Goal: Task Accomplishment & Management: Complete application form

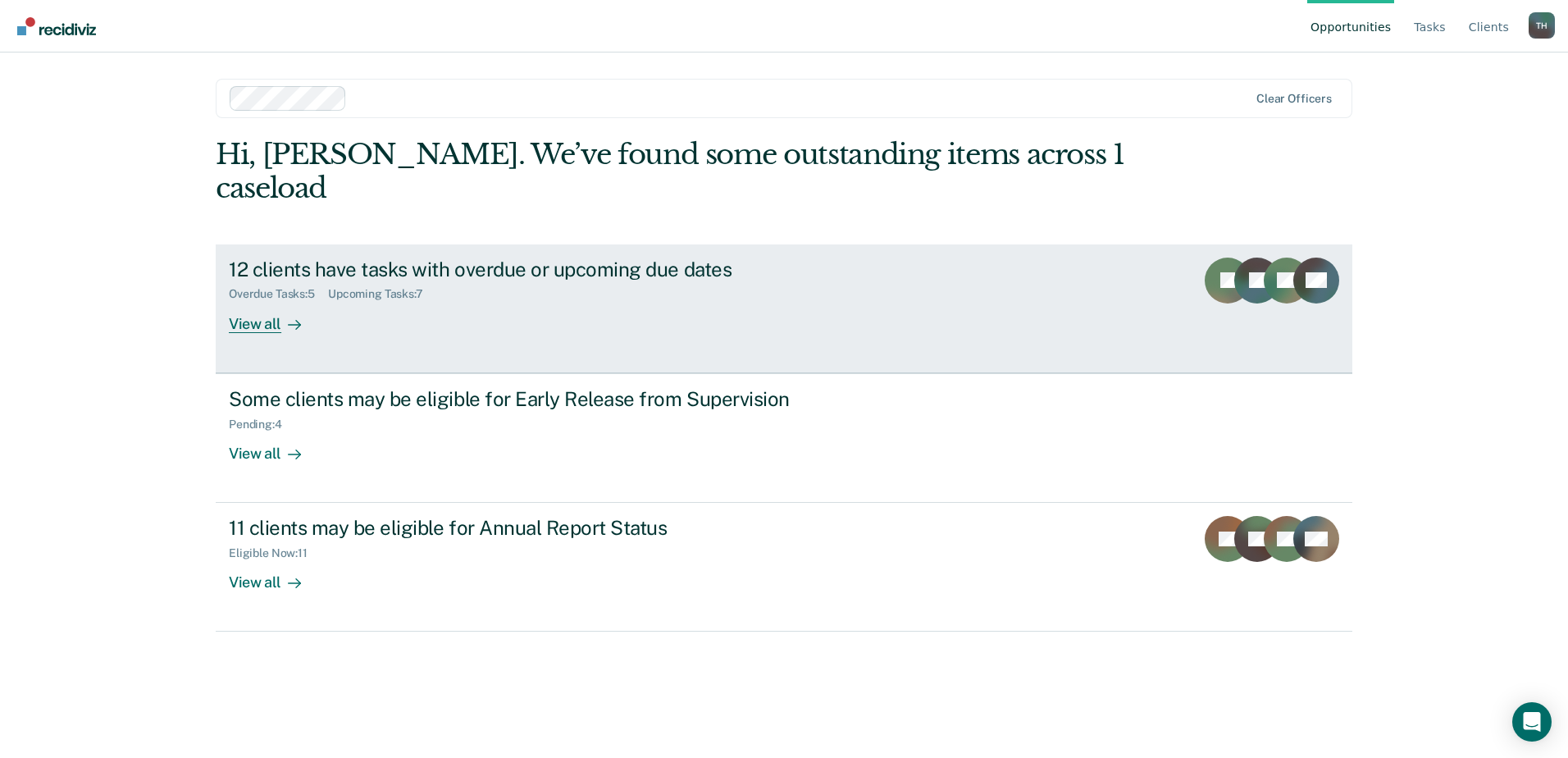
click at [299, 319] on icon at bounding box center [295, 325] width 13 height 13
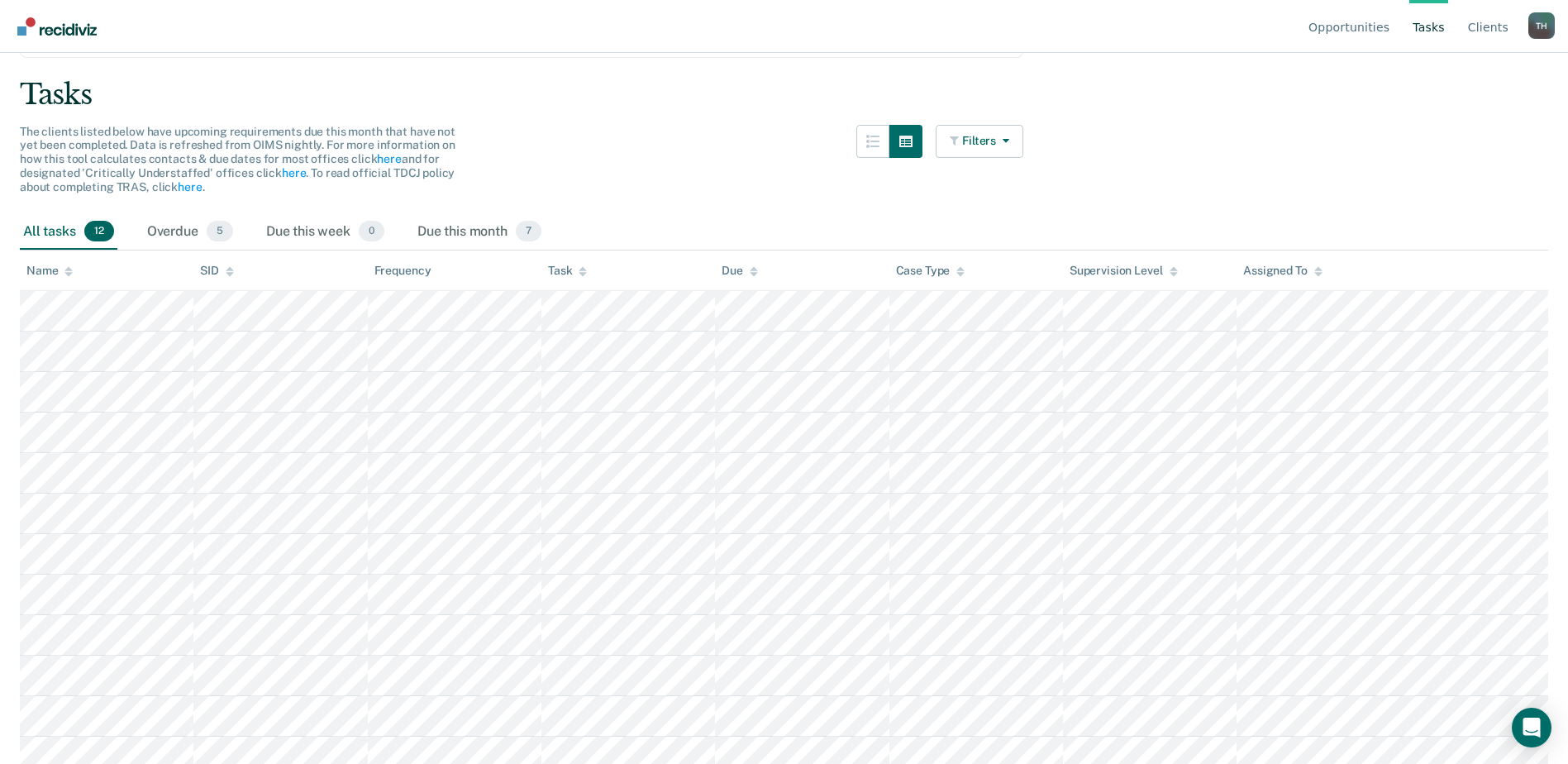
scroll to position [109, 0]
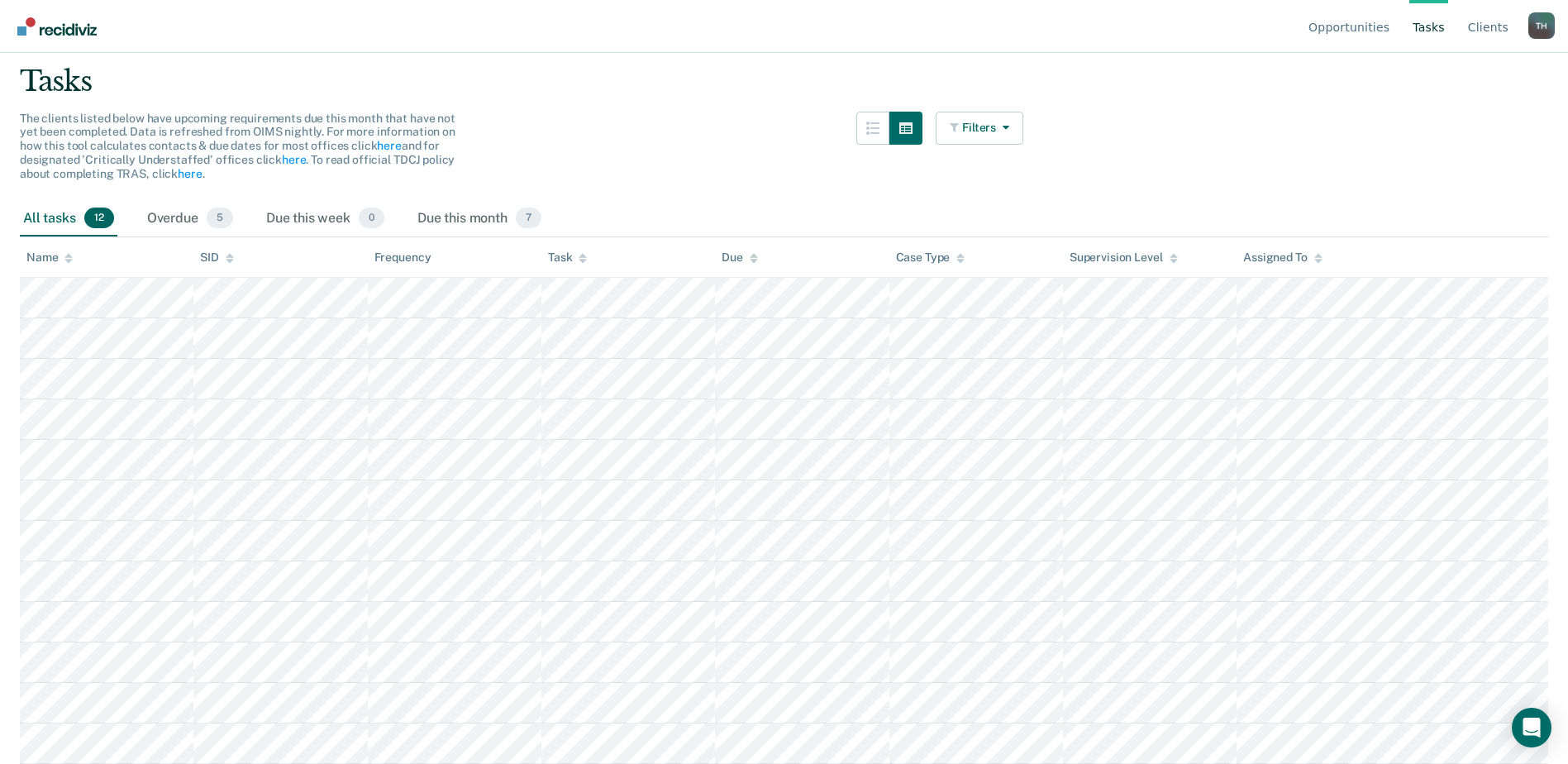
click at [584, 261] on icon at bounding box center [582, 261] width 8 height 4
click at [586, 254] on icon at bounding box center [582, 258] width 8 height 11
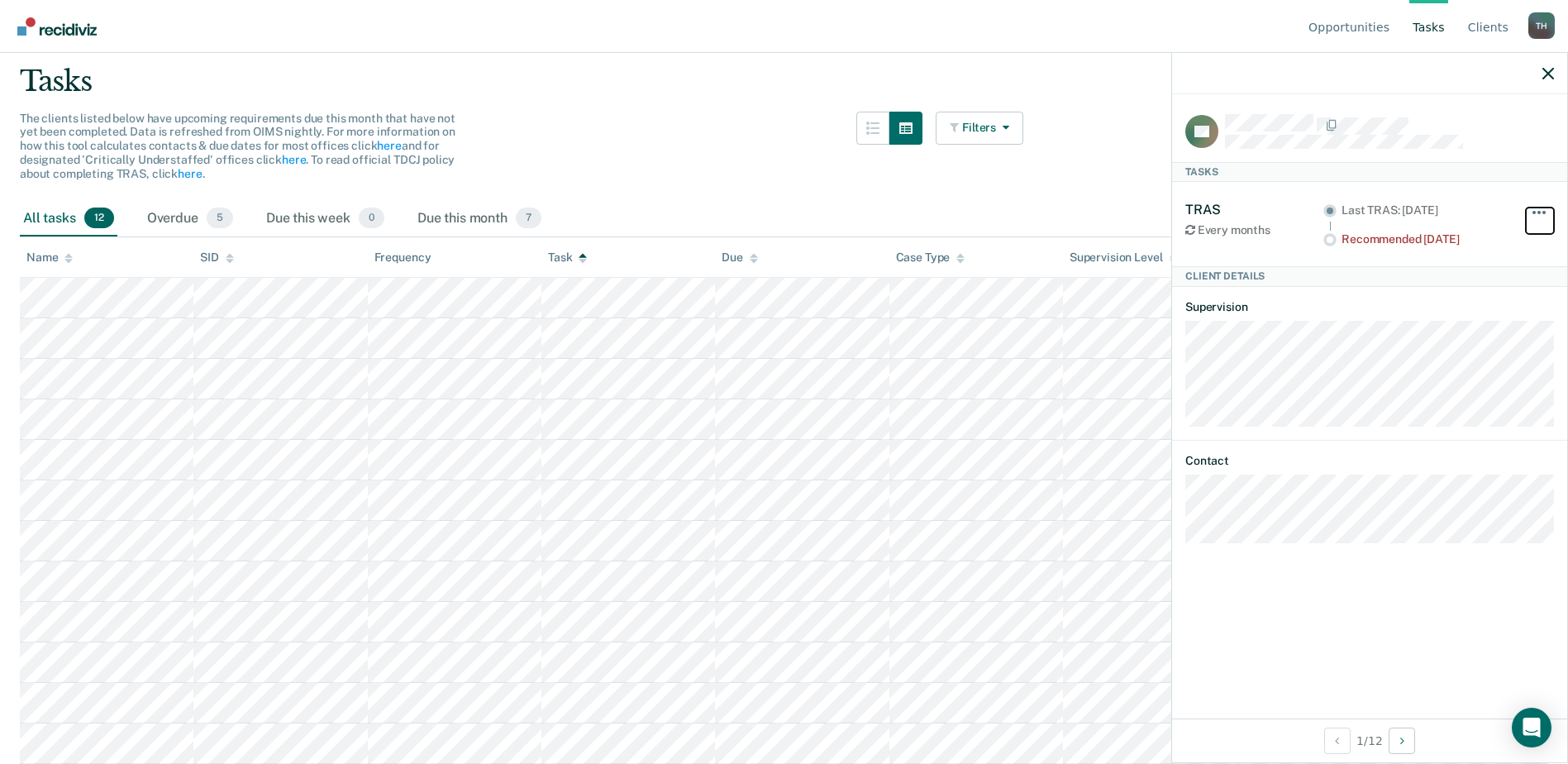
click at [1538, 208] on button "button" at bounding box center [1539, 220] width 28 height 26
click at [1481, 342] on button "90 days" at bounding box center [1494, 345] width 119 height 26
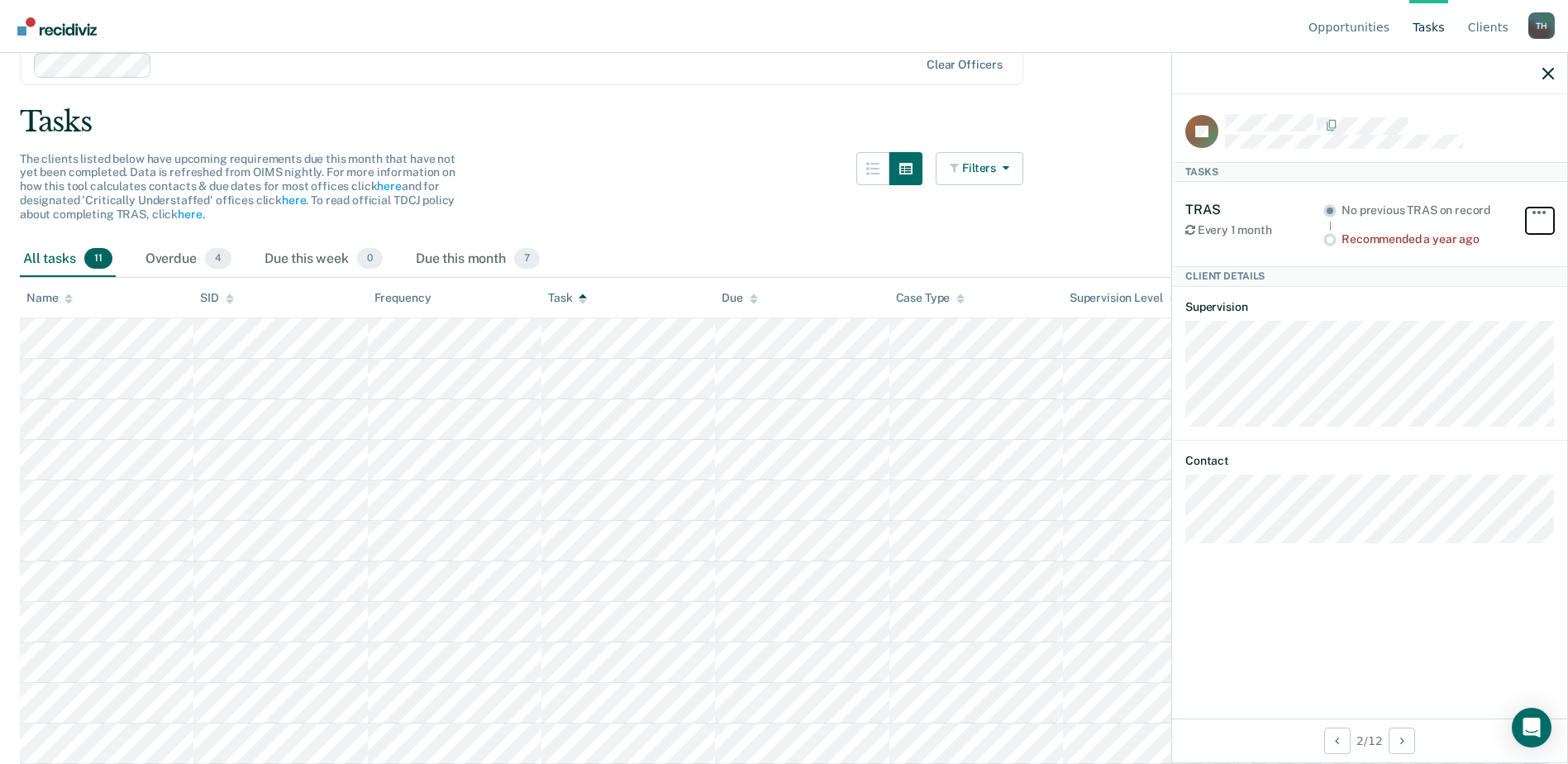
click at [1543, 211] on span "button" at bounding box center [1545, 212] width 4 height 4
click at [1476, 348] on button "90 days" at bounding box center [1494, 345] width 119 height 26
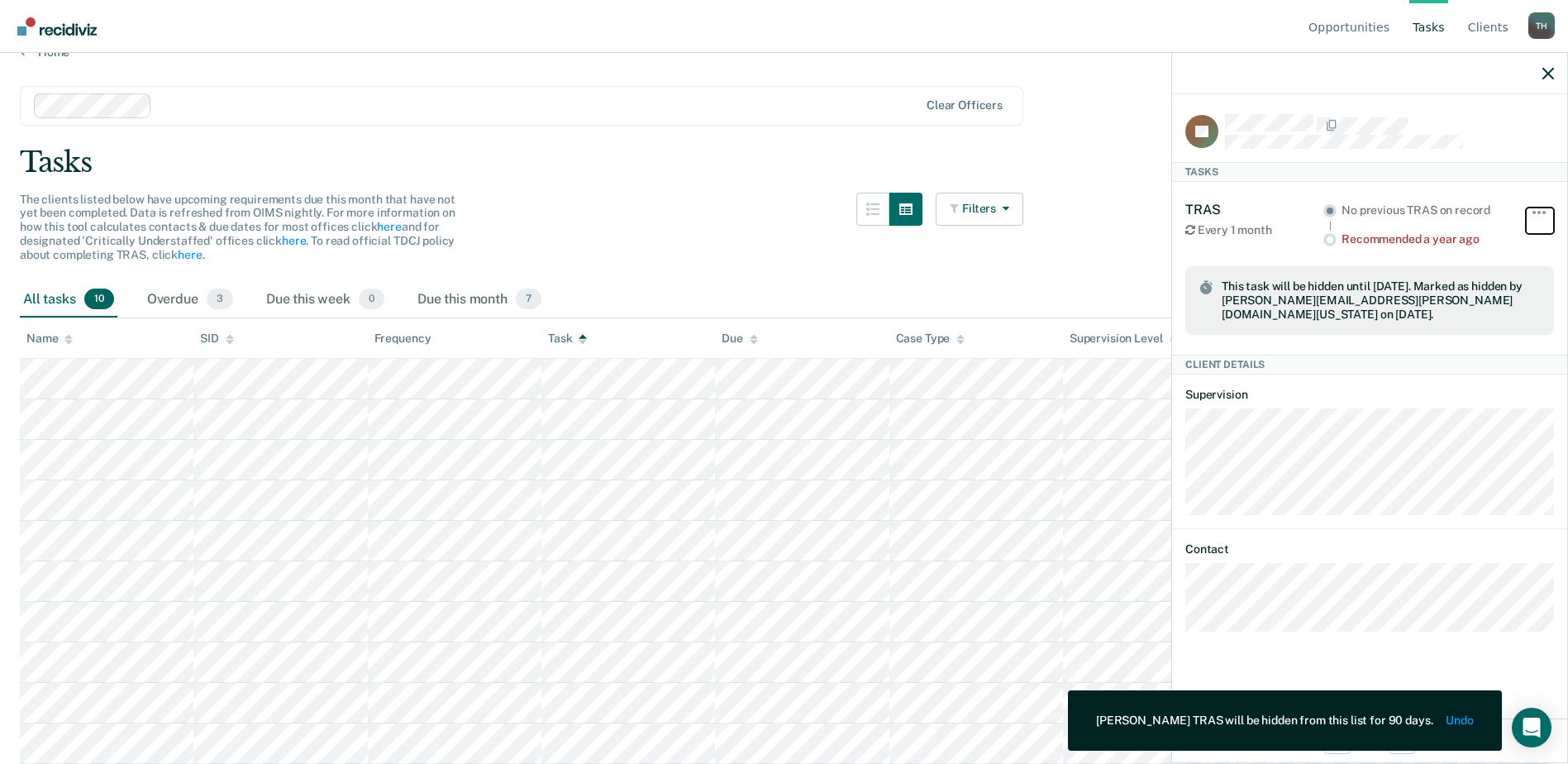
scroll to position [28, 0]
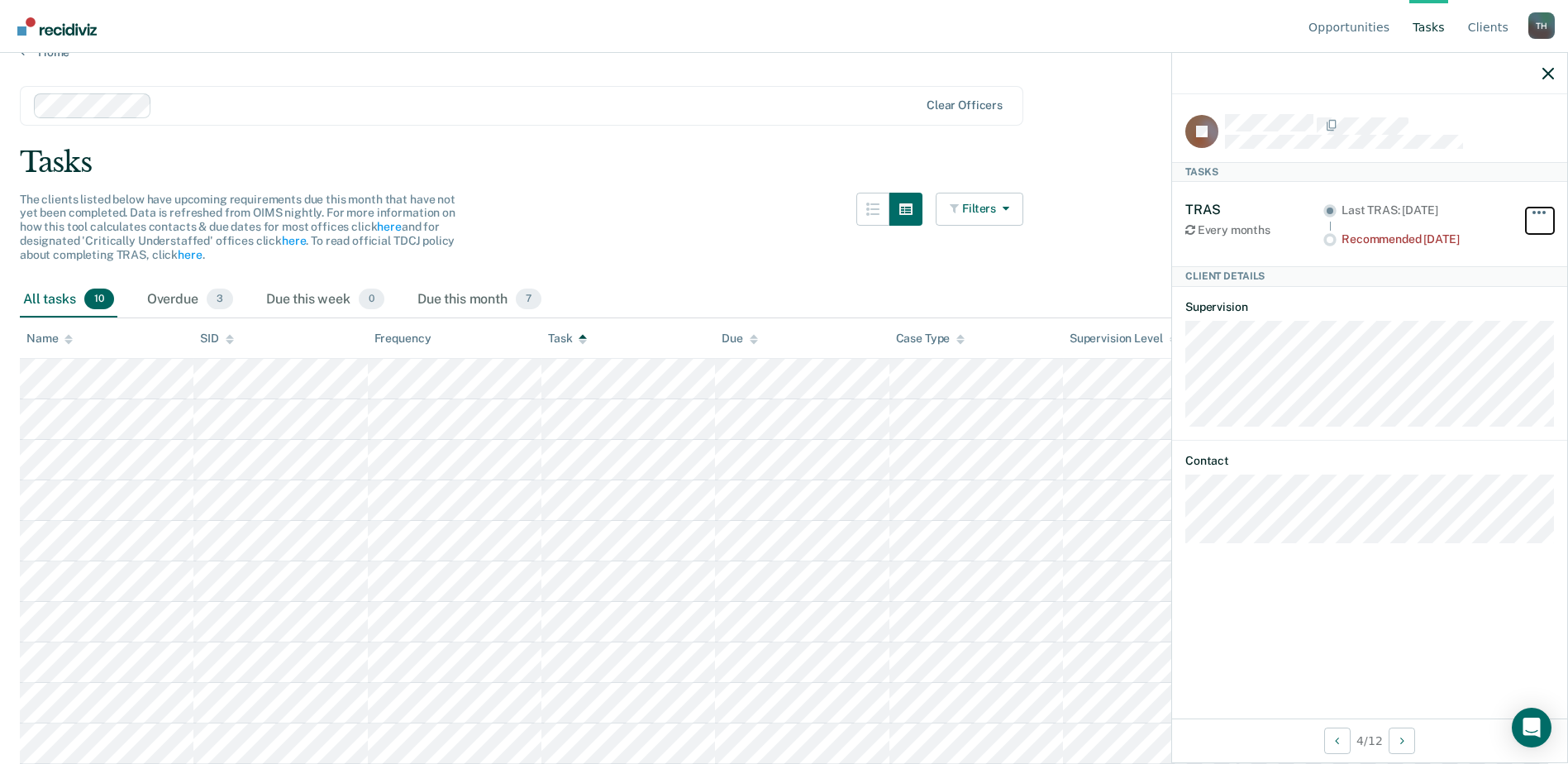
click at [1543, 211] on span "button" at bounding box center [1545, 212] width 4 height 4
click at [1490, 341] on button "90 days" at bounding box center [1494, 345] width 119 height 26
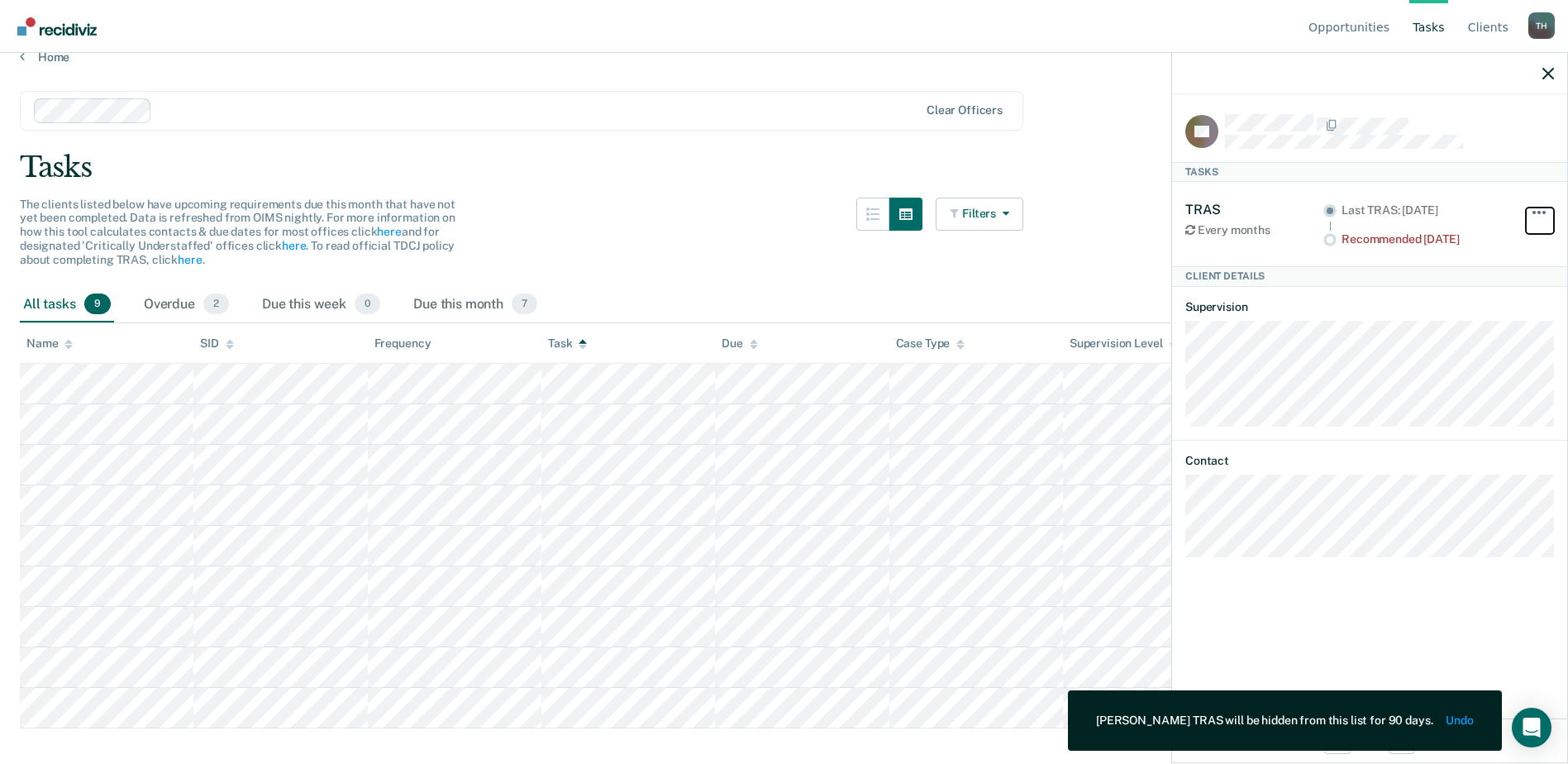
click at [1541, 211] on button "button" at bounding box center [1539, 220] width 28 height 26
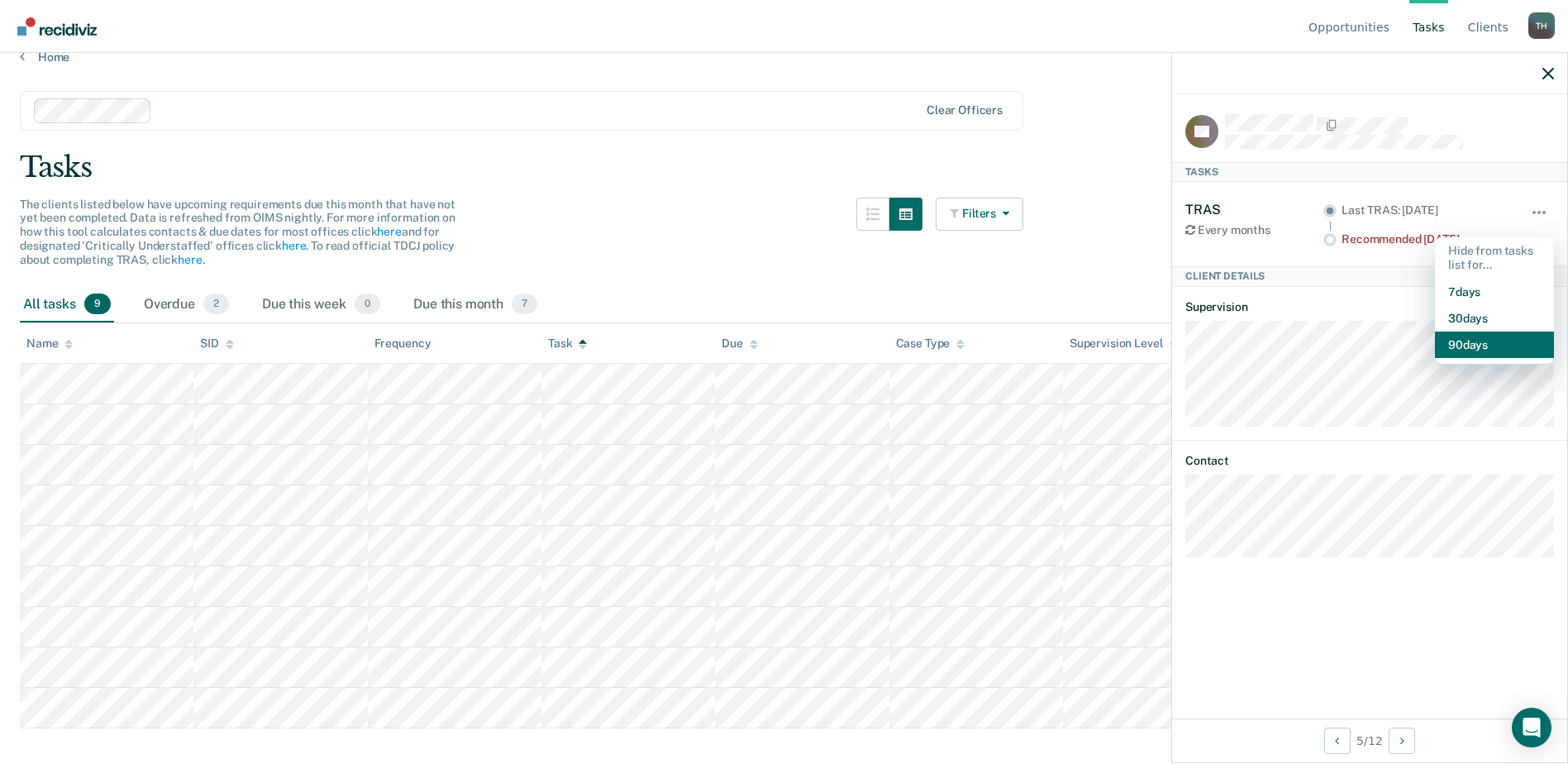
click at [1475, 346] on button "90 days" at bounding box center [1494, 345] width 119 height 26
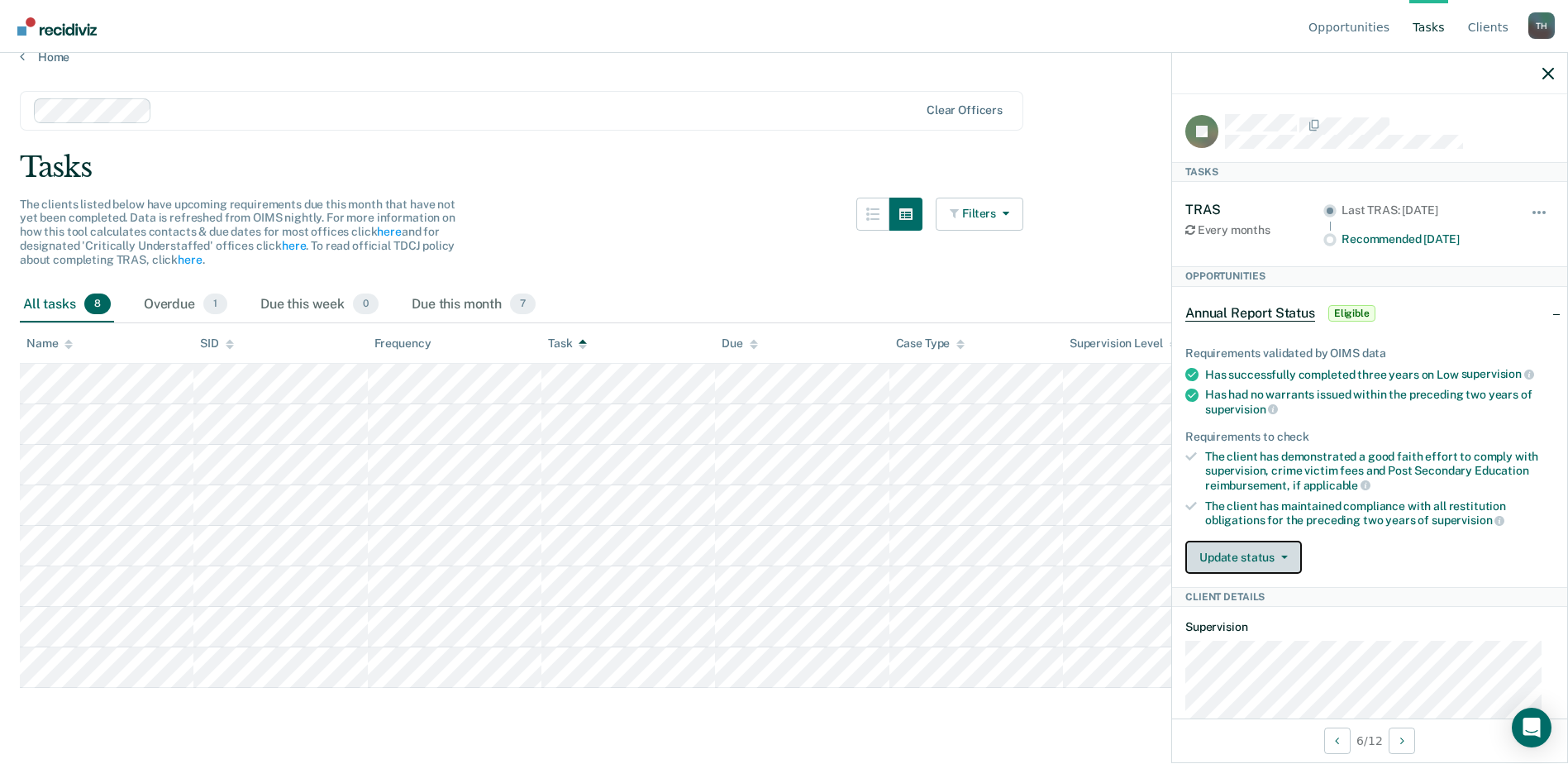
click at [1288, 556] on button "Update status" at bounding box center [1244, 557] width 117 height 33
click at [1526, 556] on div "Update status Mark Pending Mark Ineligible" at bounding box center [1370, 557] width 369 height 33
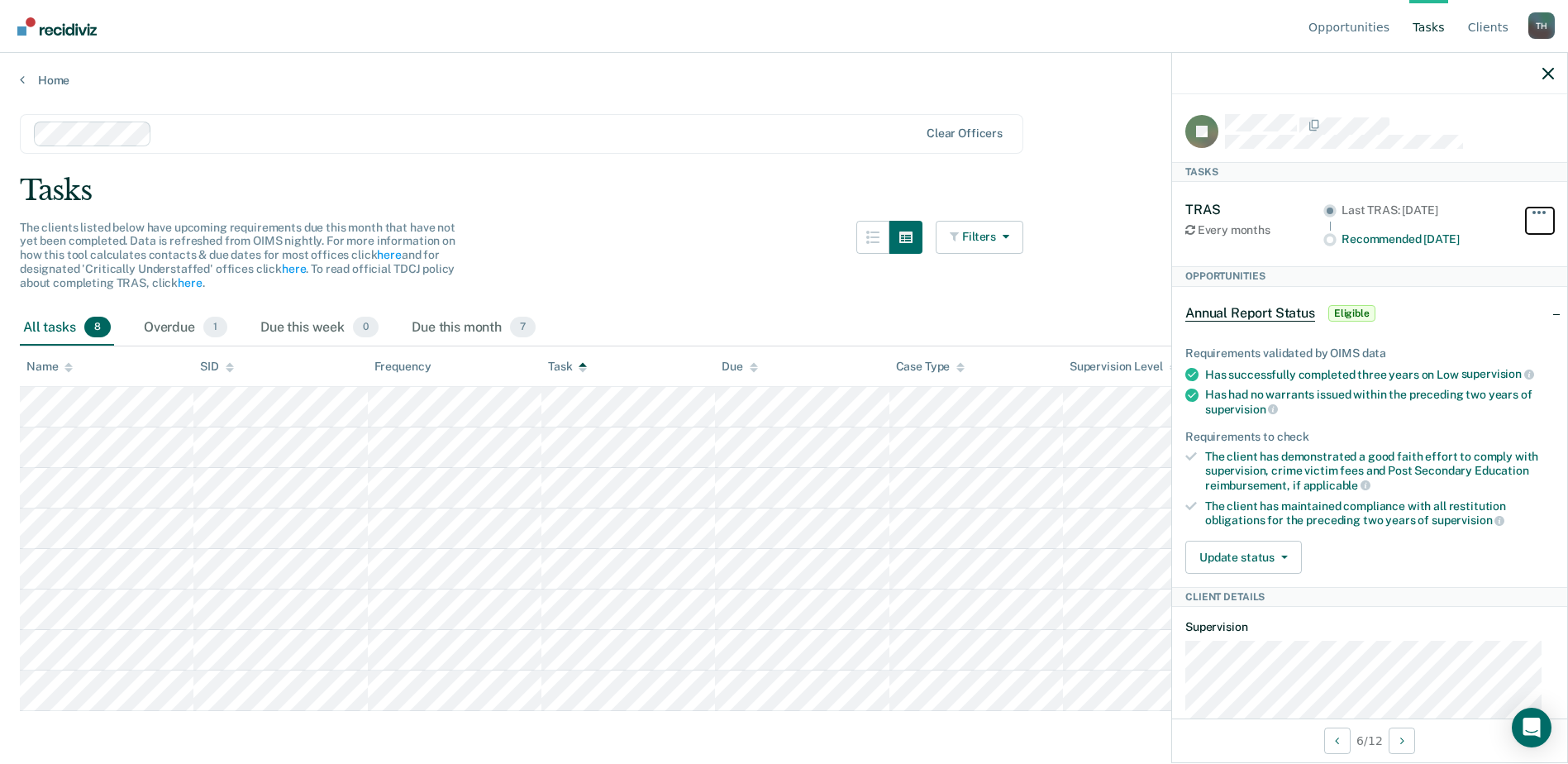
click at [1537, 211] on span "button" at bounding box center [1539, 212] width 4 height 4
click at [1482, 346] on button "90 days" at bounding box center [1494, 345] width 119 height 26
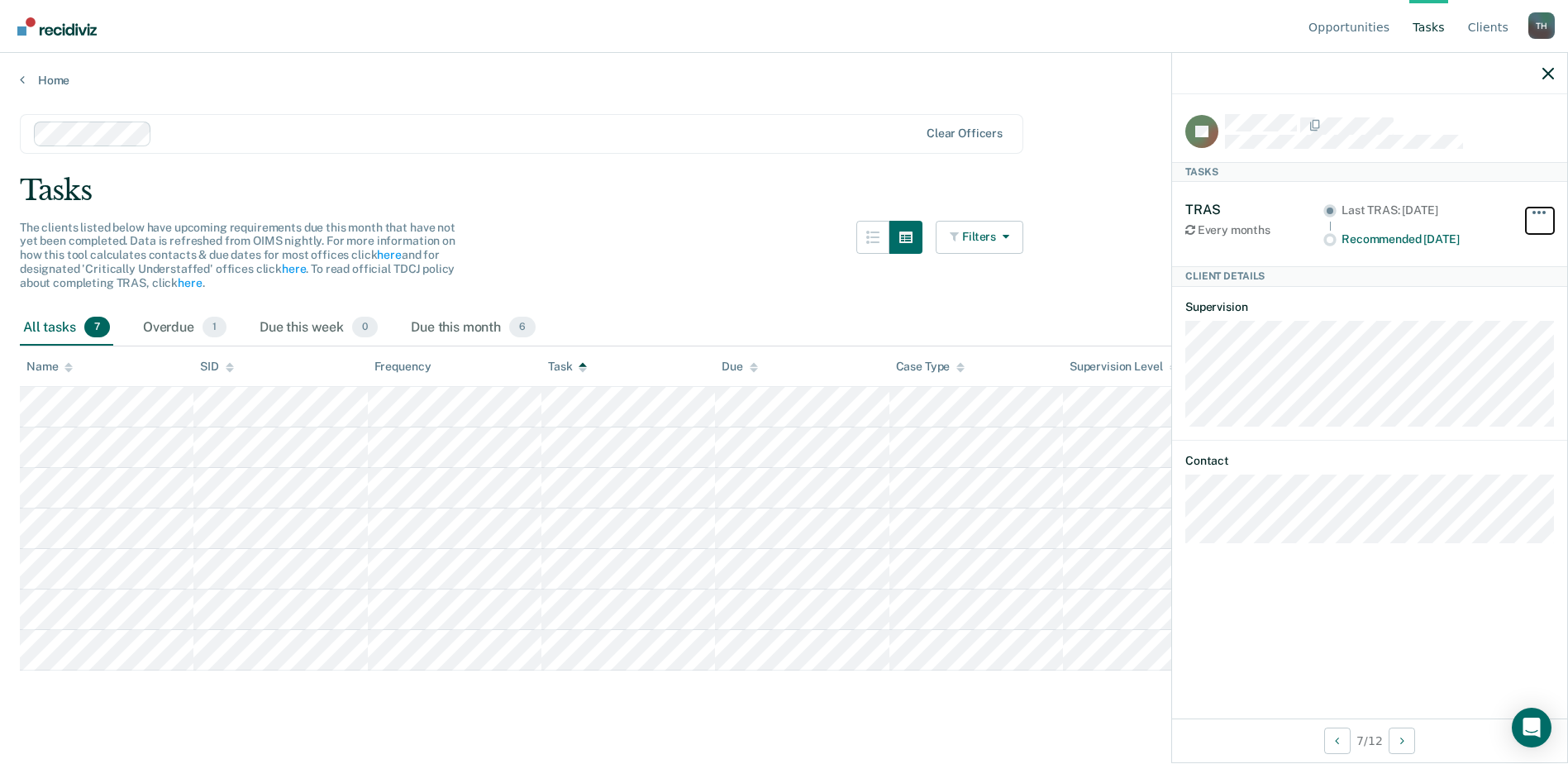
click at [1540, 209] on button "button" at bounding box center [1539, 220] width 28 height 26
click at [1475, 340] on button "90 days" at bounding box center [1494, 345] width 119 height 26
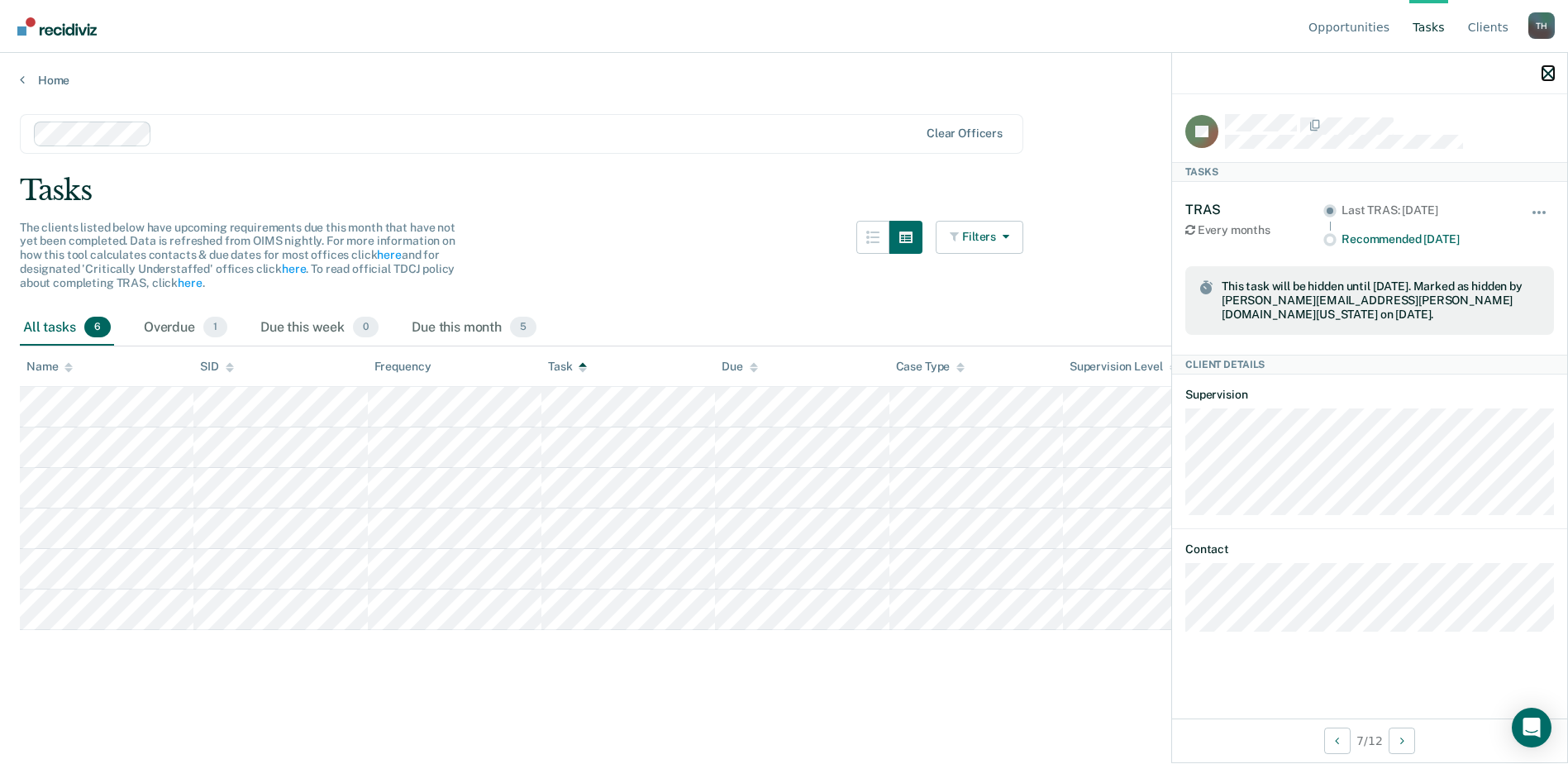
click at [1550, 67] on button "button" at bounding box center [1548, 74] width 12 height 14
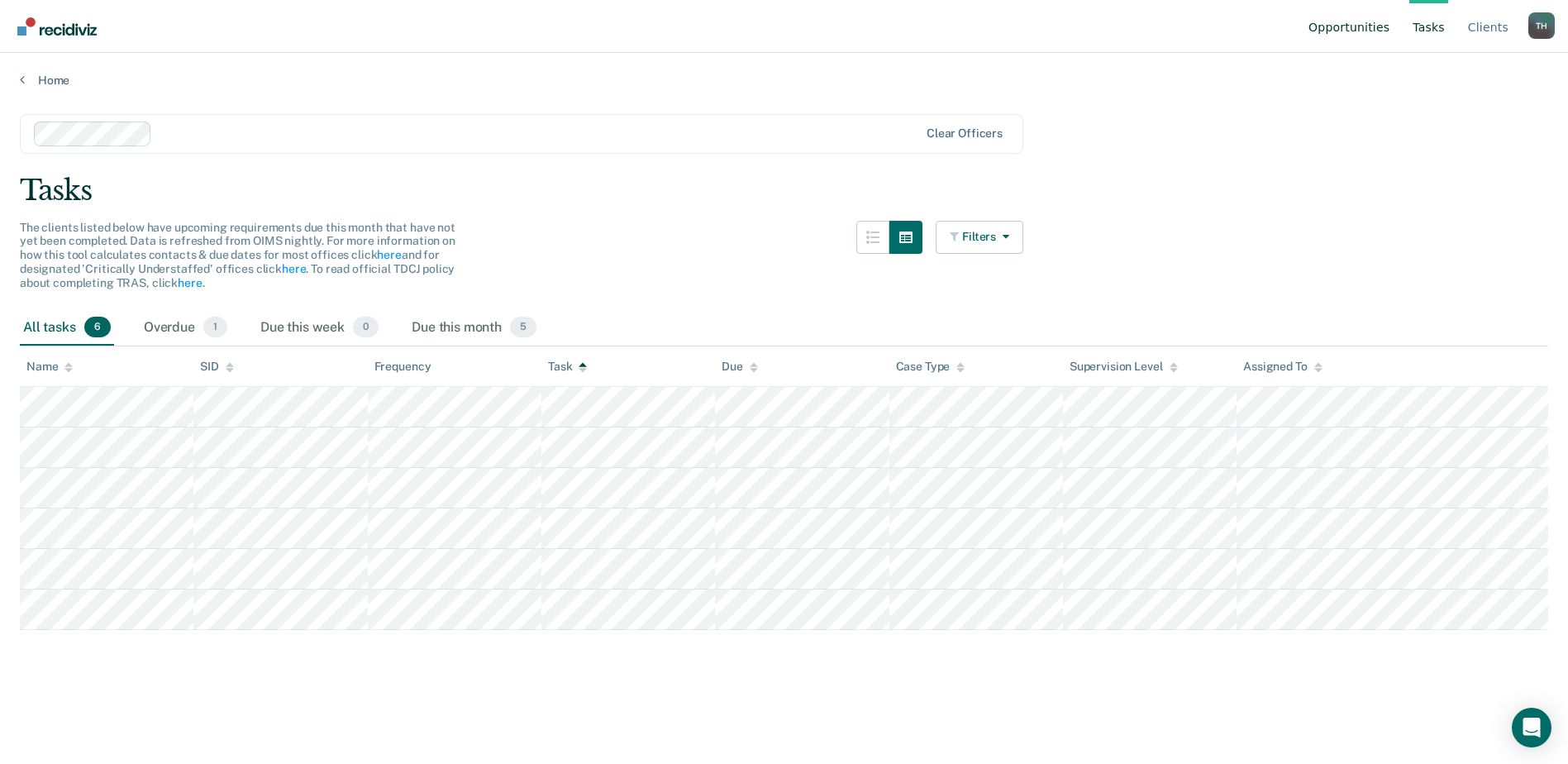
click at [1365, 25] on link "Opportunities" at bounding box center [1348, 26] width 87 height 53
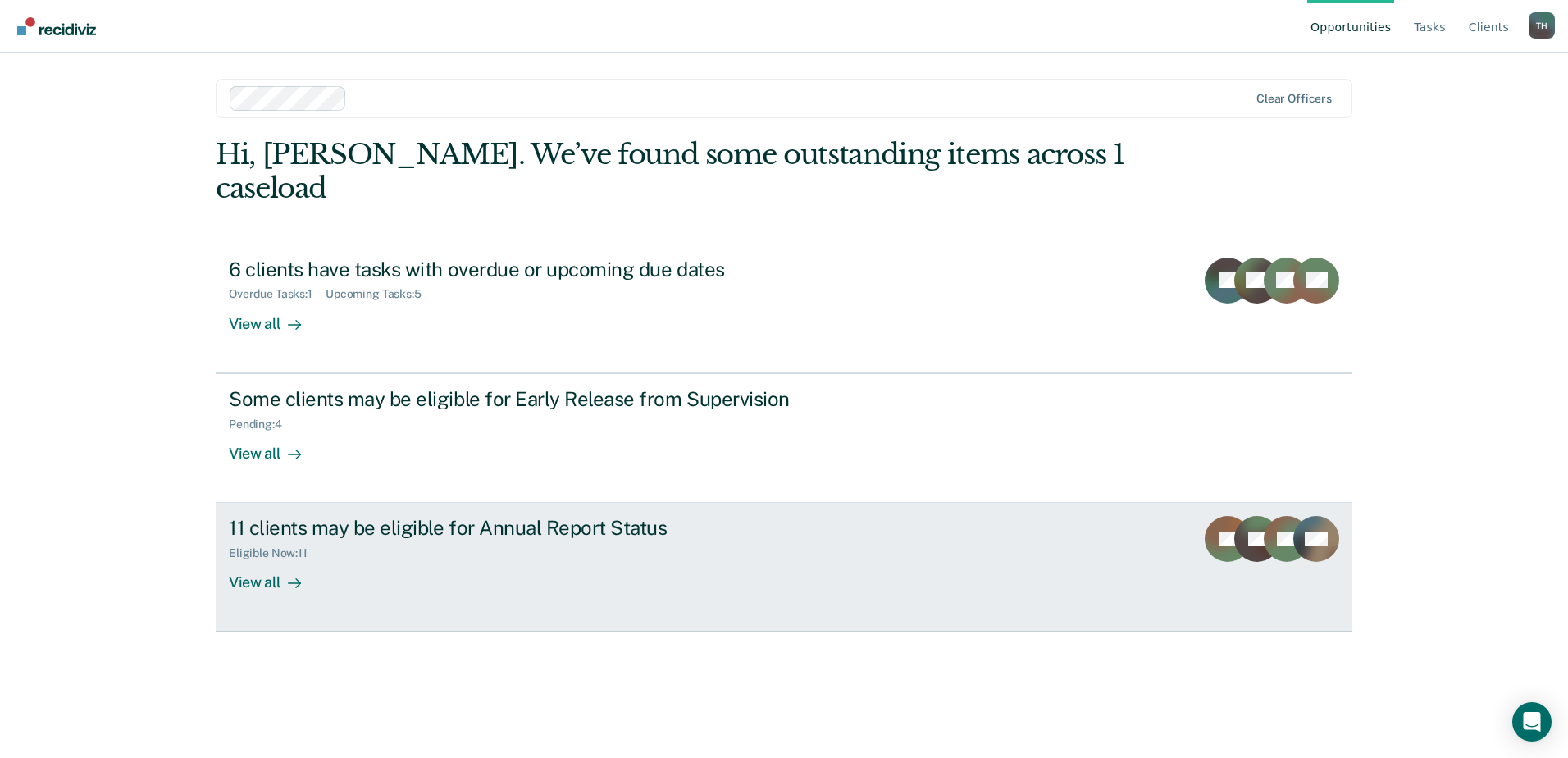
click at [246, 561] on div "View all" at bounding box center [274, 577] width 92 height 32
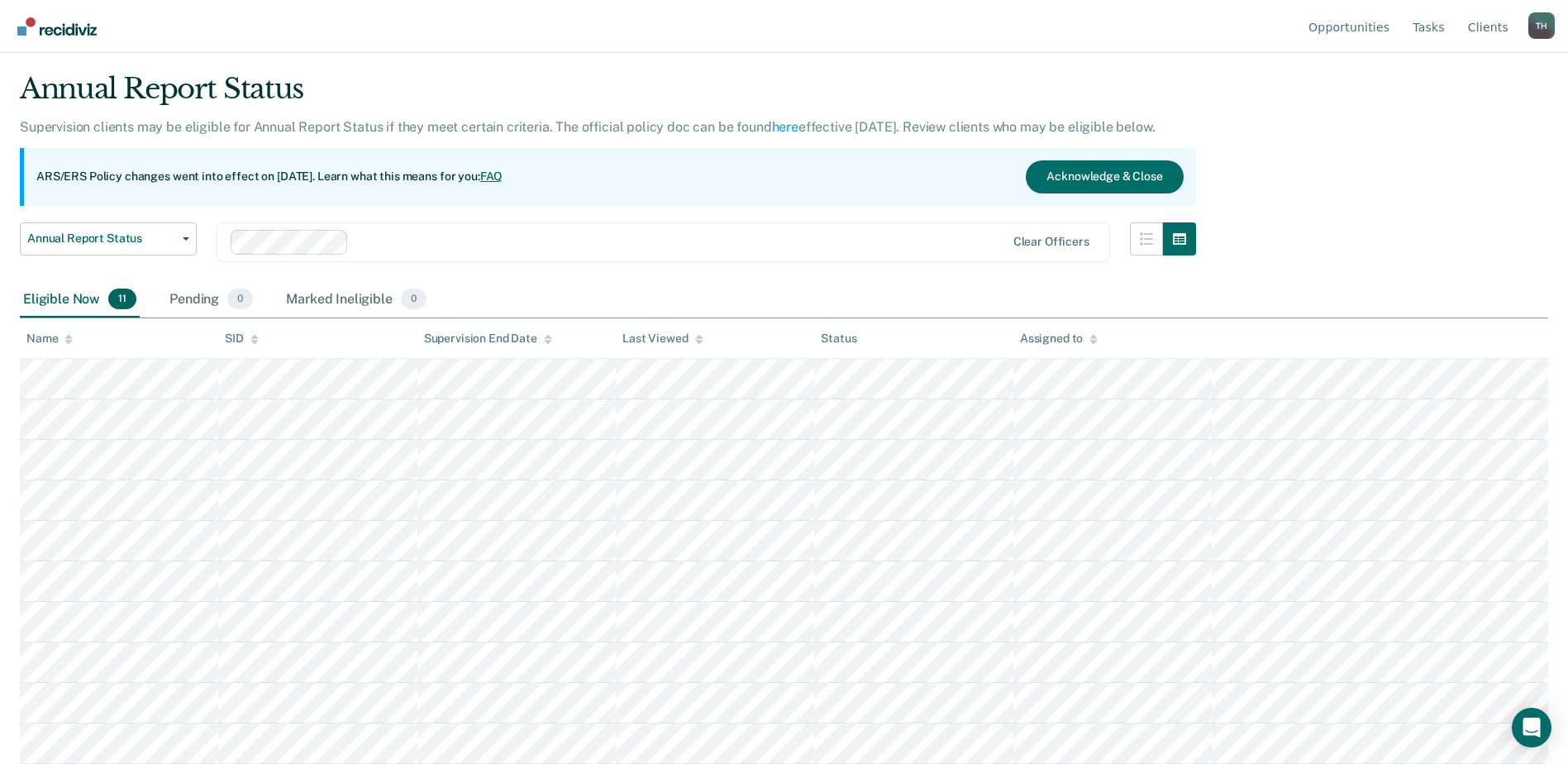
scroll to position [83, 0]
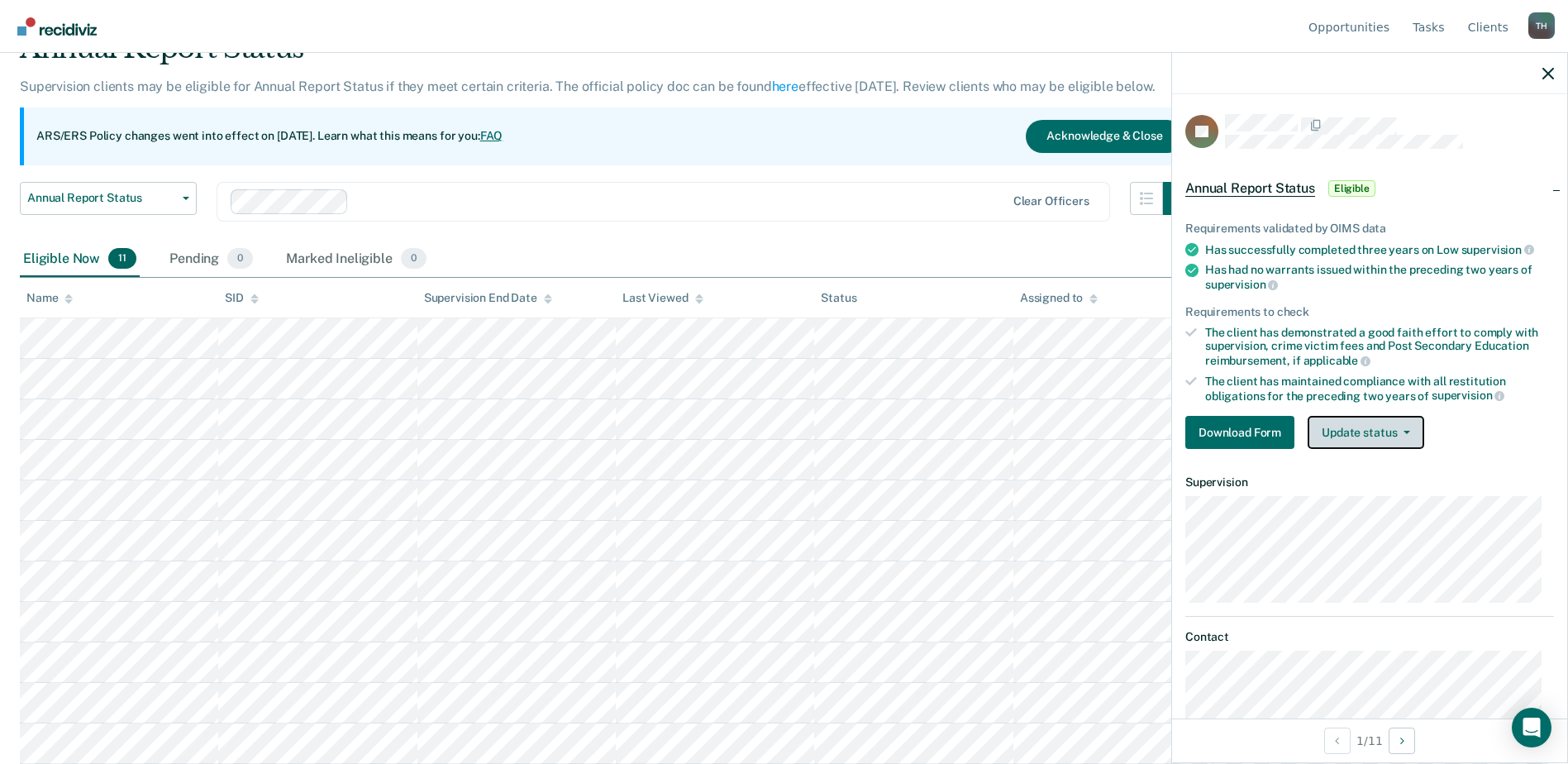
click at [1405, 431] on icon "button" at bounding box center [1406, 433] width 6 height 4
click at [1536, 427] on div "Download Form Update status Mark Pending Mark Ineligible" at bounding box center [1370, 432] width 369 height 33
click at [1230, 429] on button "Download Form" at bounding box center [1240, 432] width 109 height 33
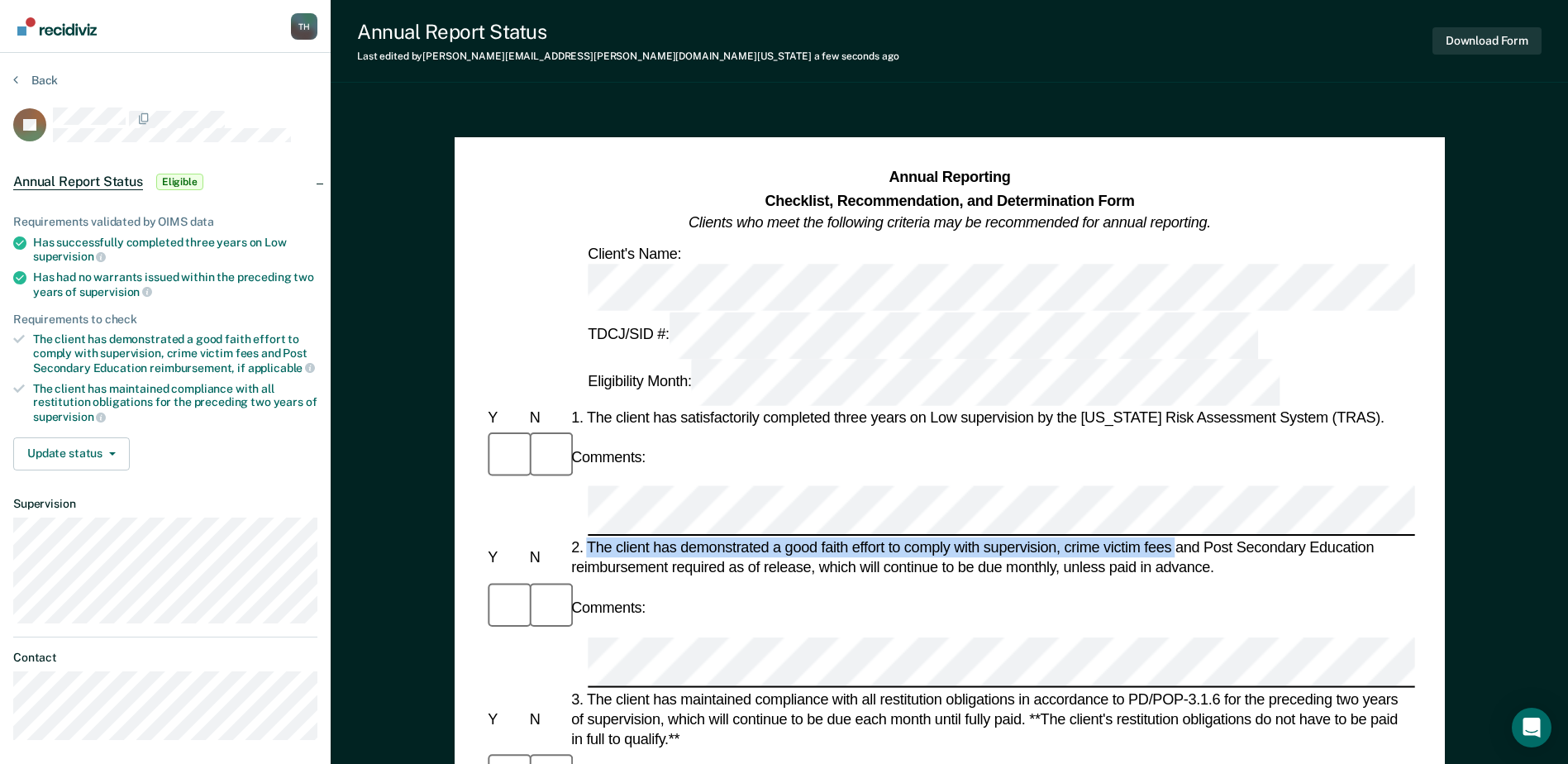
drag, startPoint x: 588, startPoint y: 382, endPoint x: 1174, endPoint y: 387, distance: 586.0
click at [1174, 538] on div "2. The client has demonstrated a good faith effort to comply with supervision, …" at bounding box center [991, 558] width 847 height 40
drag, startPoint x: 1174, startPoint y: 387, endPoint x: 1056, endPoint y: 382, distance: 118.1
copy div "The client has demonstrated a good faith effort to comply with supervision, cri…"
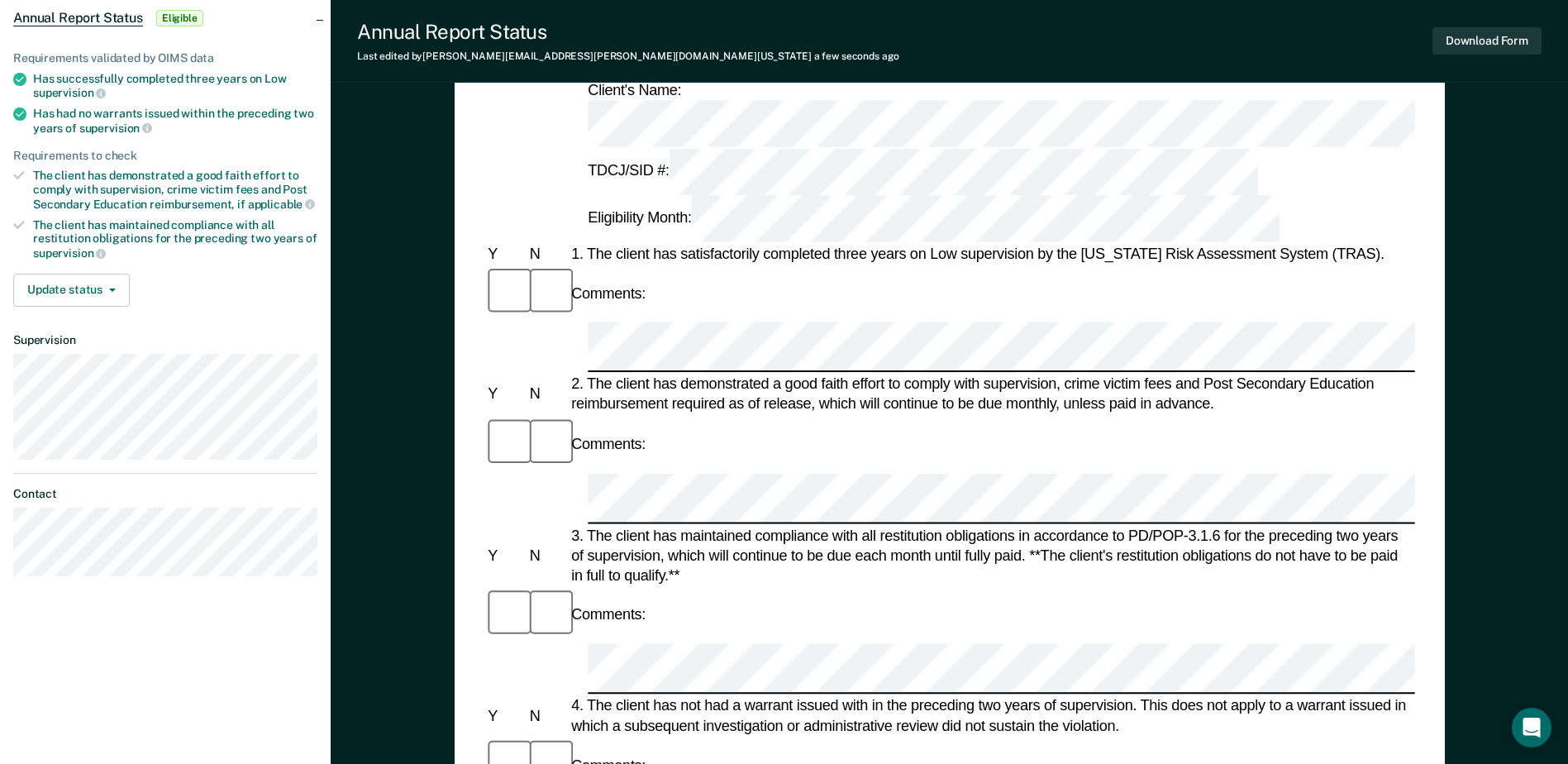
scroll to position [166, 0]
drag, startPoint x: 589, startPoint y: 439, endPoint x: 846, endPoint y: 435, distance: 257.0
click at [846, 695] on div "4. The client has not had a warrant issued with in the preceding two years of s…" at bounding box center [991, 715] width 847 height 40
drag, startPoint x: 846, startPoint y: 435, endPoint x: 826, endPoint y: 440, distance: 20.6
copy div "The client has not had a warrant issued"
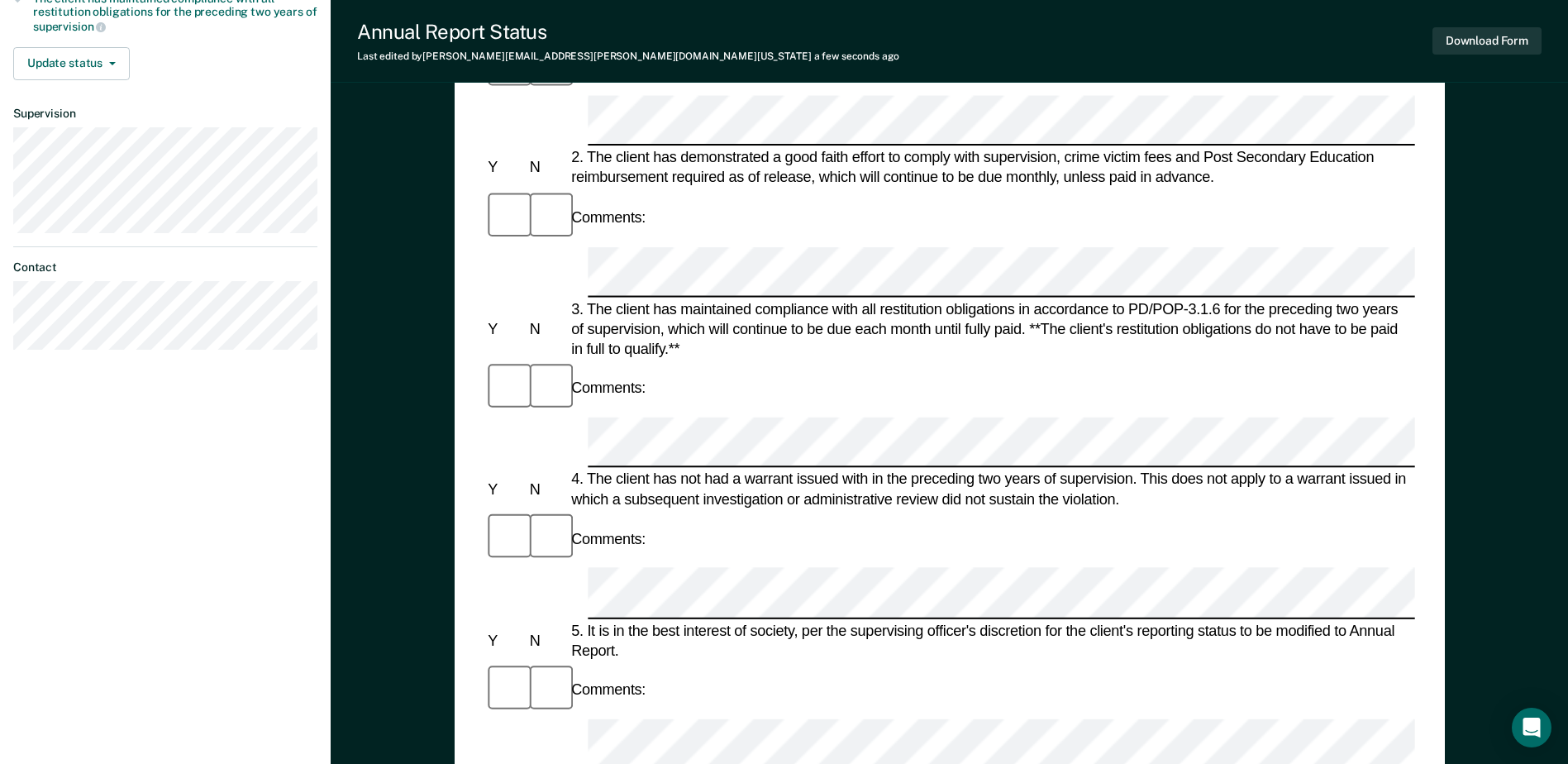
scroll to position [413, 0]
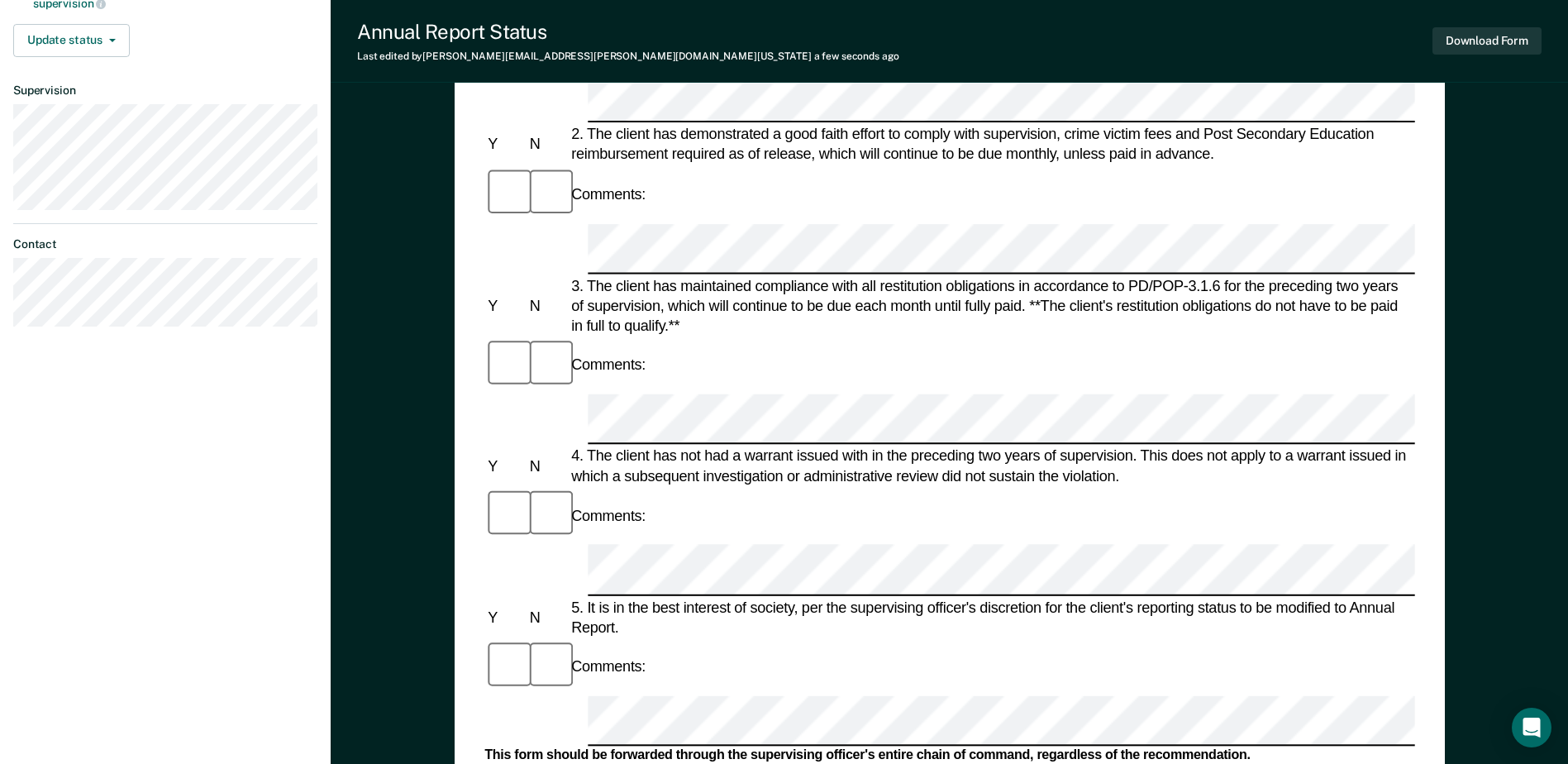
click at [634, 597] on div "5. It is in the best interest of society, per the supervising officer's discret…" at bounding box center [991, 616] width 847 height 40
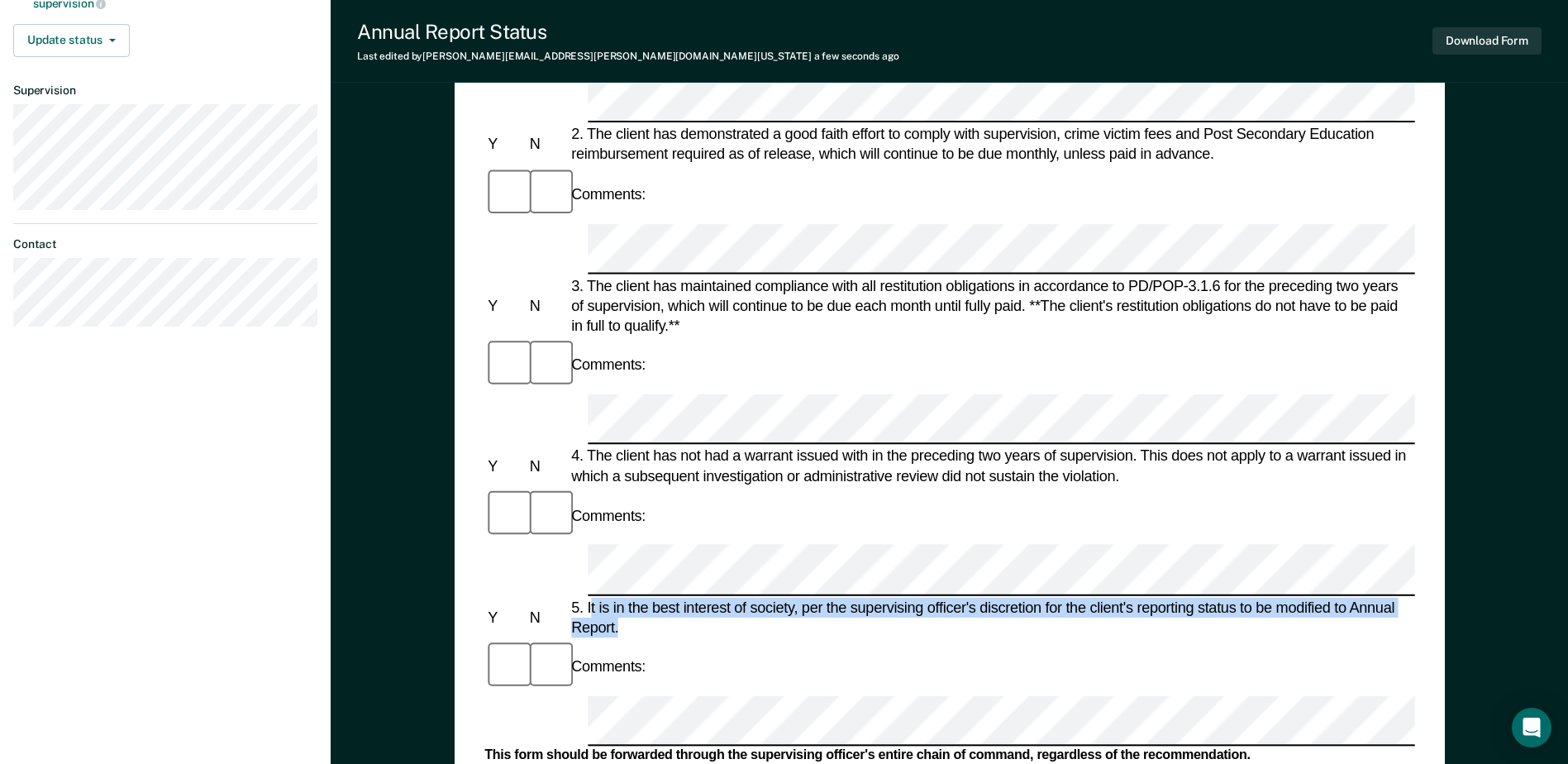
drag, startPoint x: 590, startPoint y: 291, endPoint x: 619, endPoint y: 309, distance: 34.1
click at [619, 597] on div "5. It is in the best interest of society, per the supervising officer's discret…" at bounding box center [991, 616] width 847 height 40
click at [621, 597] on div "5. It is in the best interest of society, per the supervising officer's discret…" at bounding box center [991, 616] width 847 height 40
drag, startPoint x: 589, startPoint y: 289, endPoint x: 627, endPoint y: 311, distance: 43.9
click at [627, 597] on div "5. It is in the best interest of society, per the supervising officer's discret…" at bounding box center [991, 616] width 847 height 40
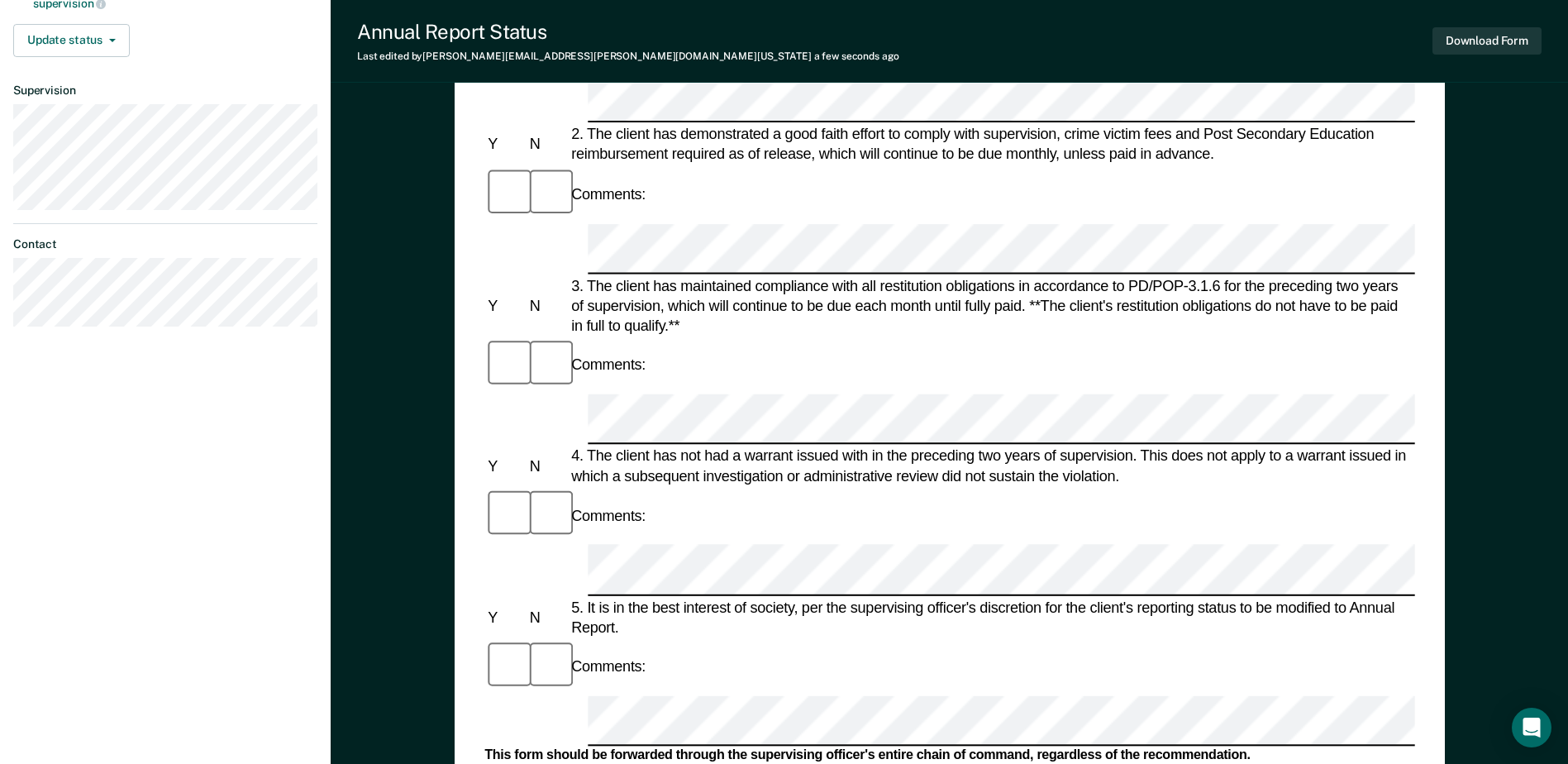
drag, startPoint x: 627, startPoint y: 311, endPoint x: 587, endPoint y: 283, distance: 48.8
click at [587, 597] on div "5. It is in the best interest of society, per the supervising officer's discret…" at bounding box center [991, 616] width 847 height 40
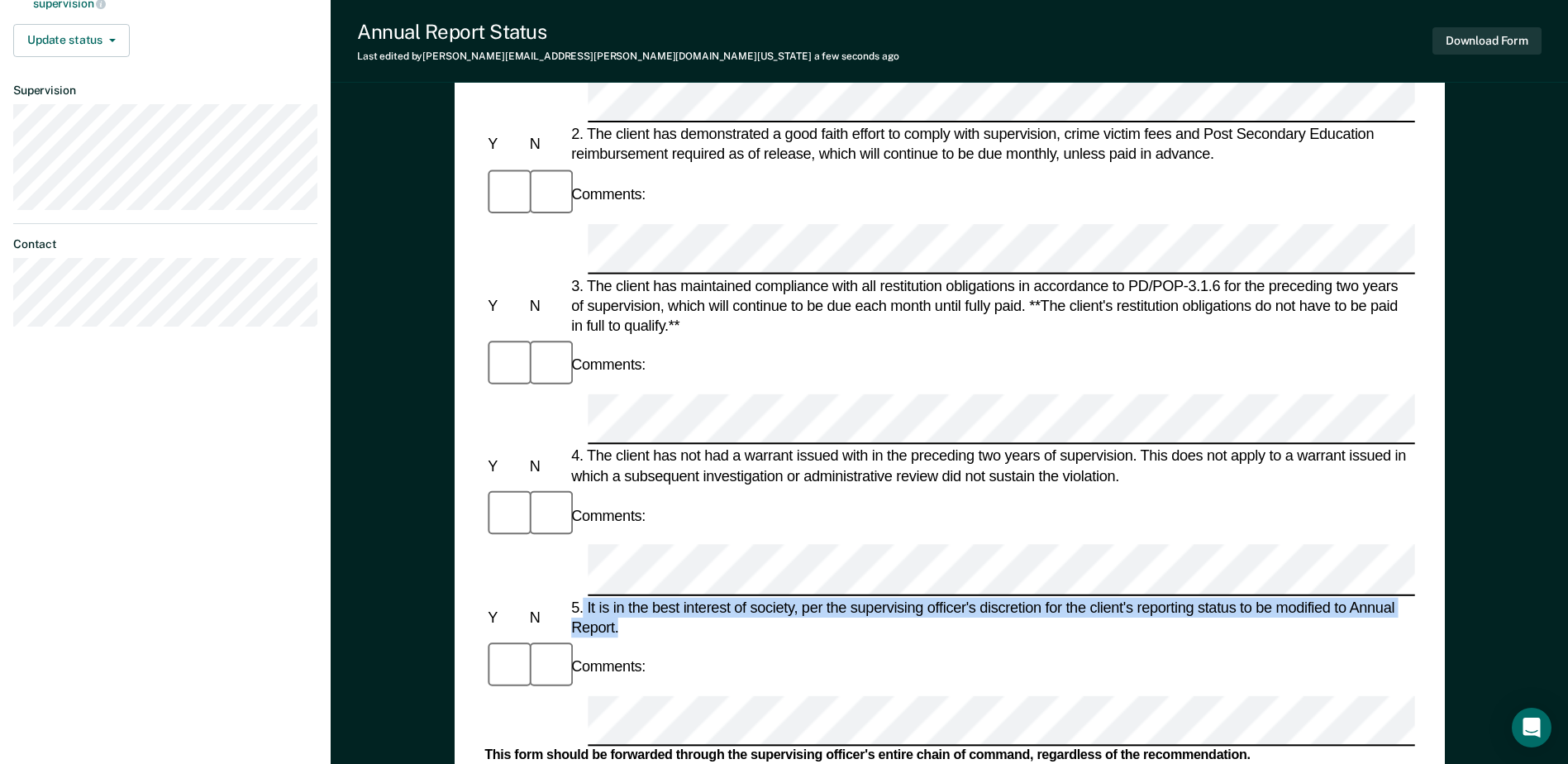
drag, startPoint x: 586, startPoint y: 289, endPoint x: 641, endPoint y: 310, distance: 58.9
click at [641, 597] on div "5. It is in the best interest of society, per the supervising officer's discret…" at bounding box center [991, 616] width 847 height 40
drag, startPoint x: 641, startPoint y: 310, endPoint x: 598, endPoint y: 297, distance: 44.9
copy div "It is in the best interest of society, per the supervising officer's discretion…"
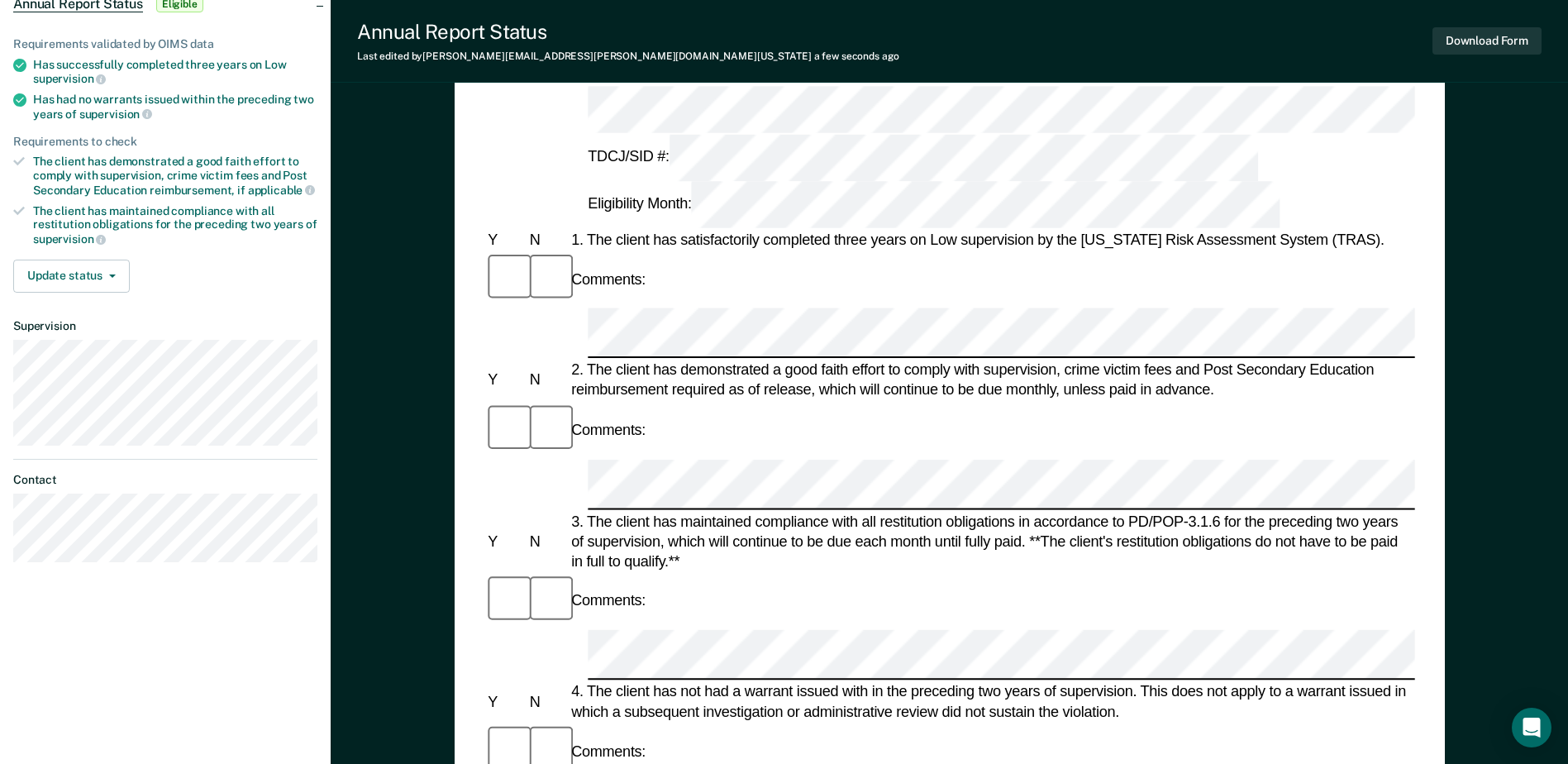
scroll to position [0, 0]
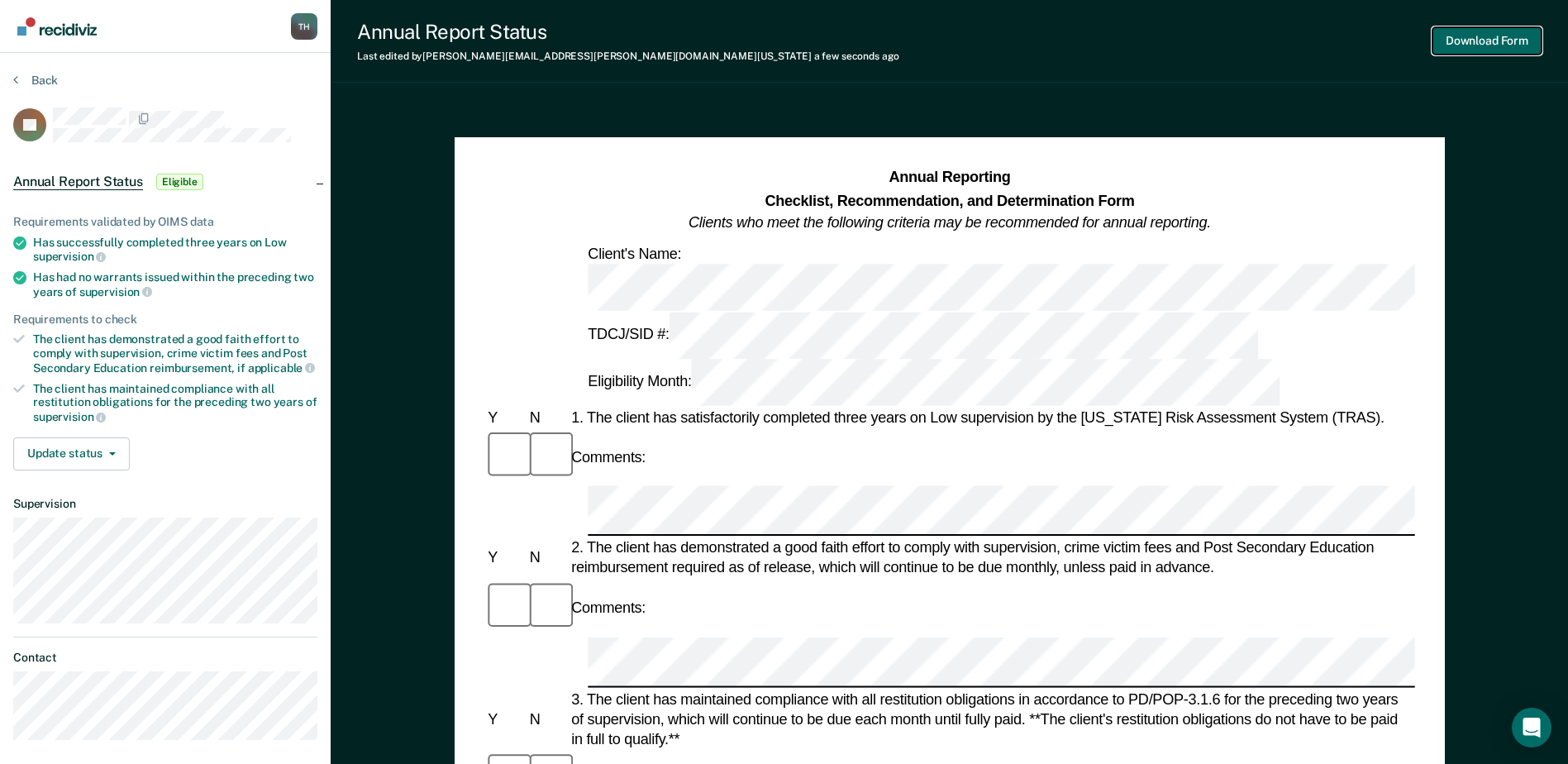
click at [1482, 39] on button "Download Form" at bounding box center [1487, 40] width 109 height 27
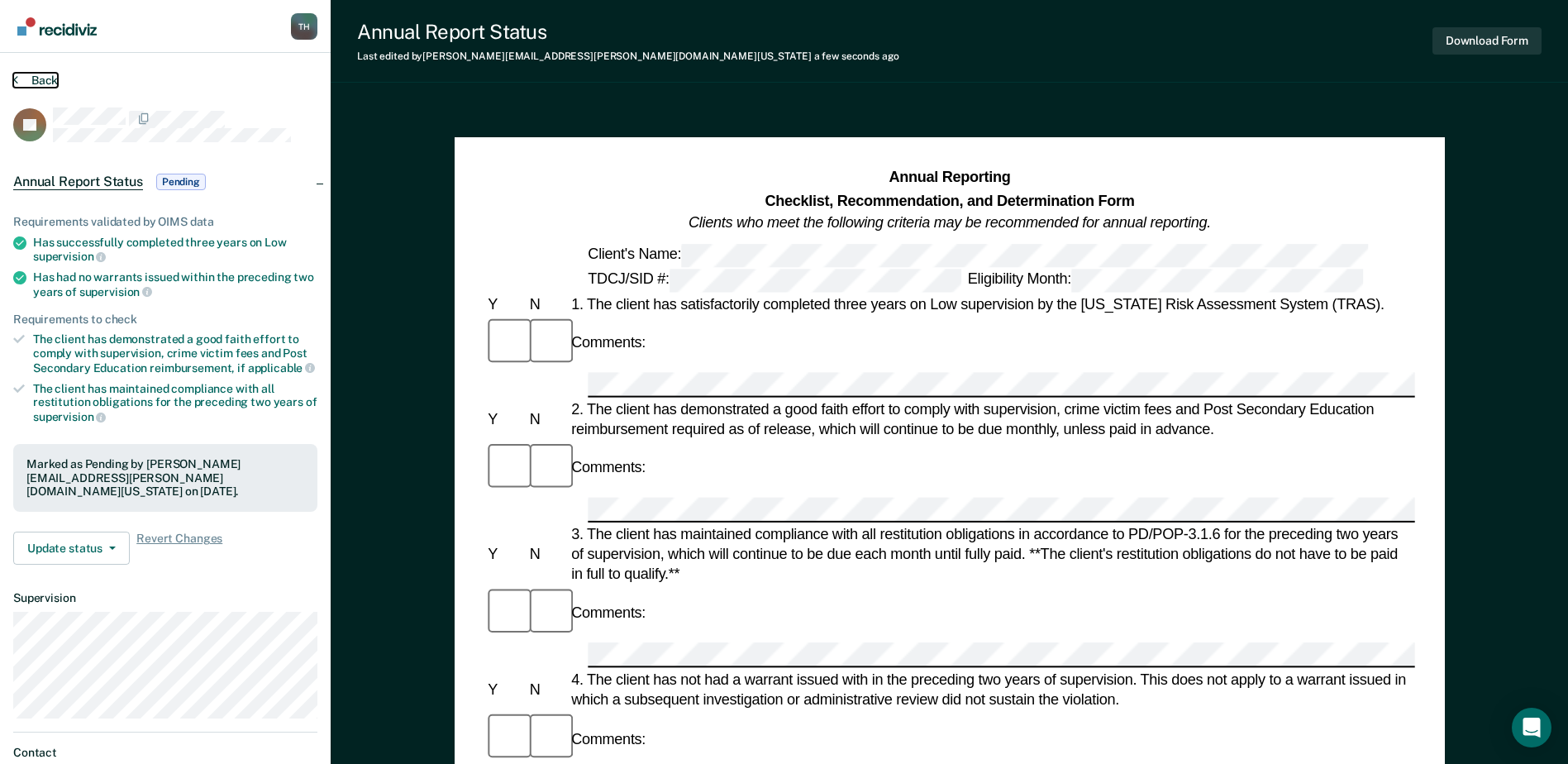
click at [36, 76] on button "Back" at bounding box center [36, 80] width 45 height 15
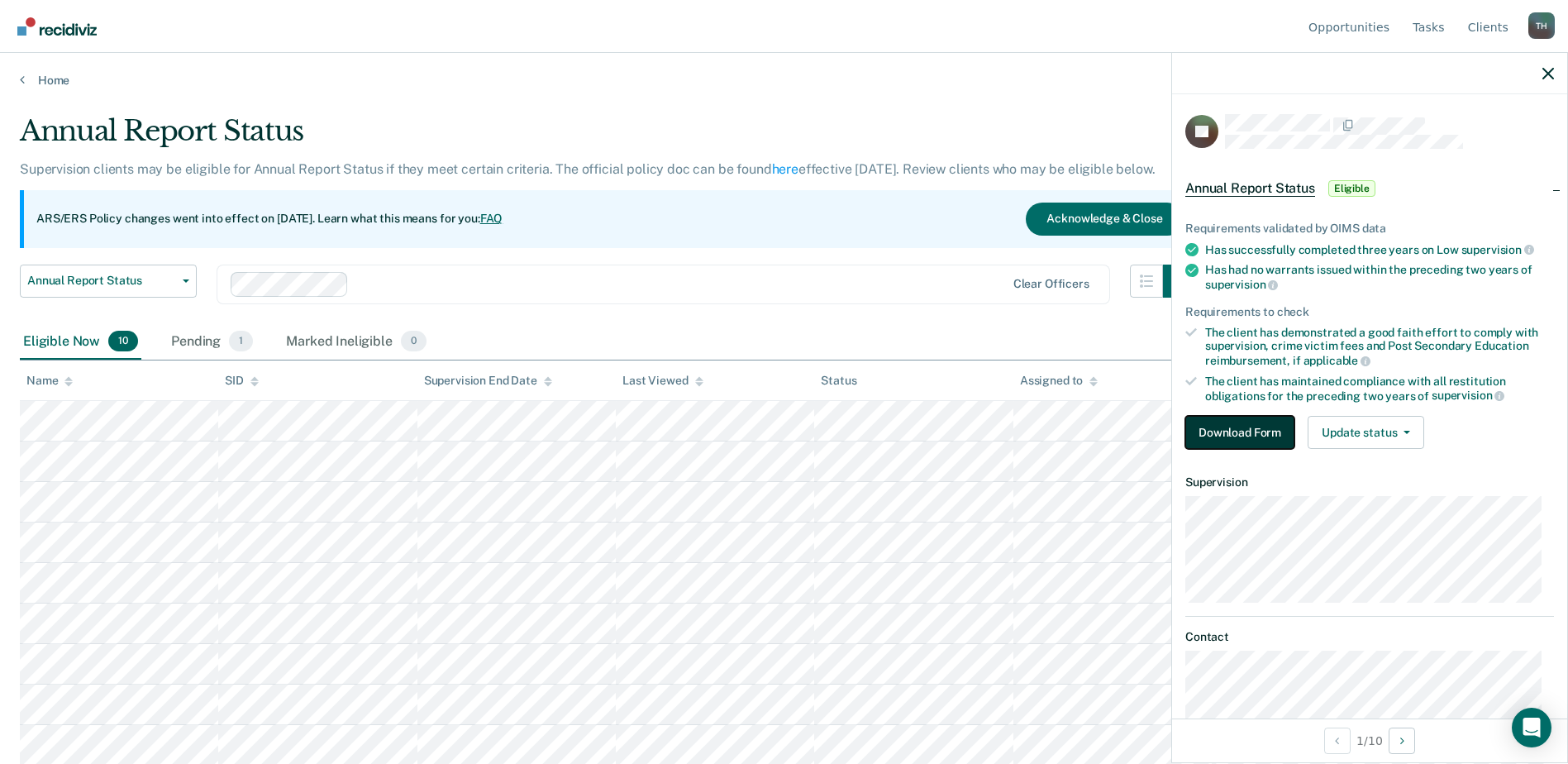
click at [1244, 427] on button "Download Form" at bounding box center [1240, 432] width 109 height 33
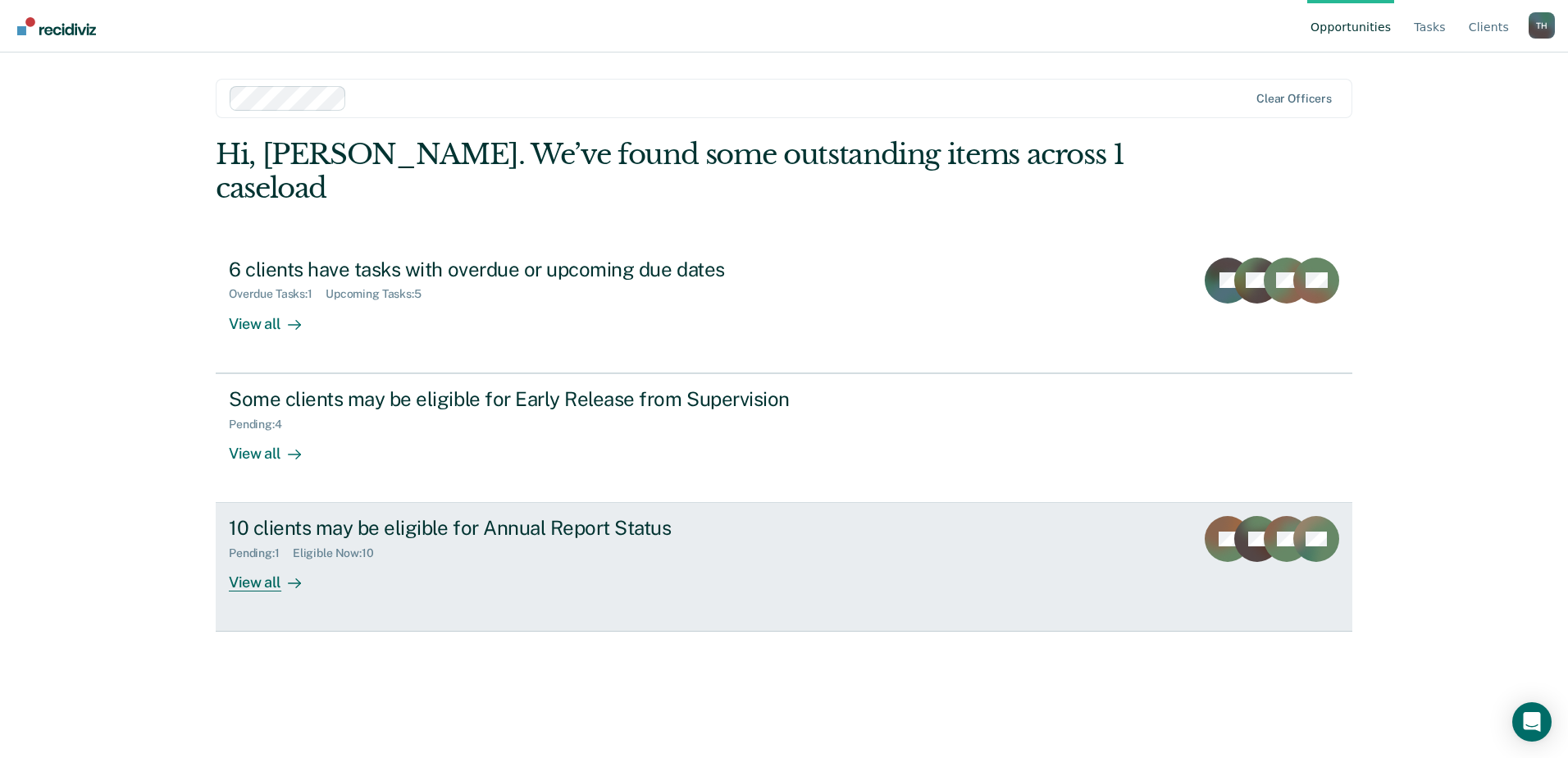
click at [278, 561] on div "View all" at bounding box center [274, 577] width 92 height 32
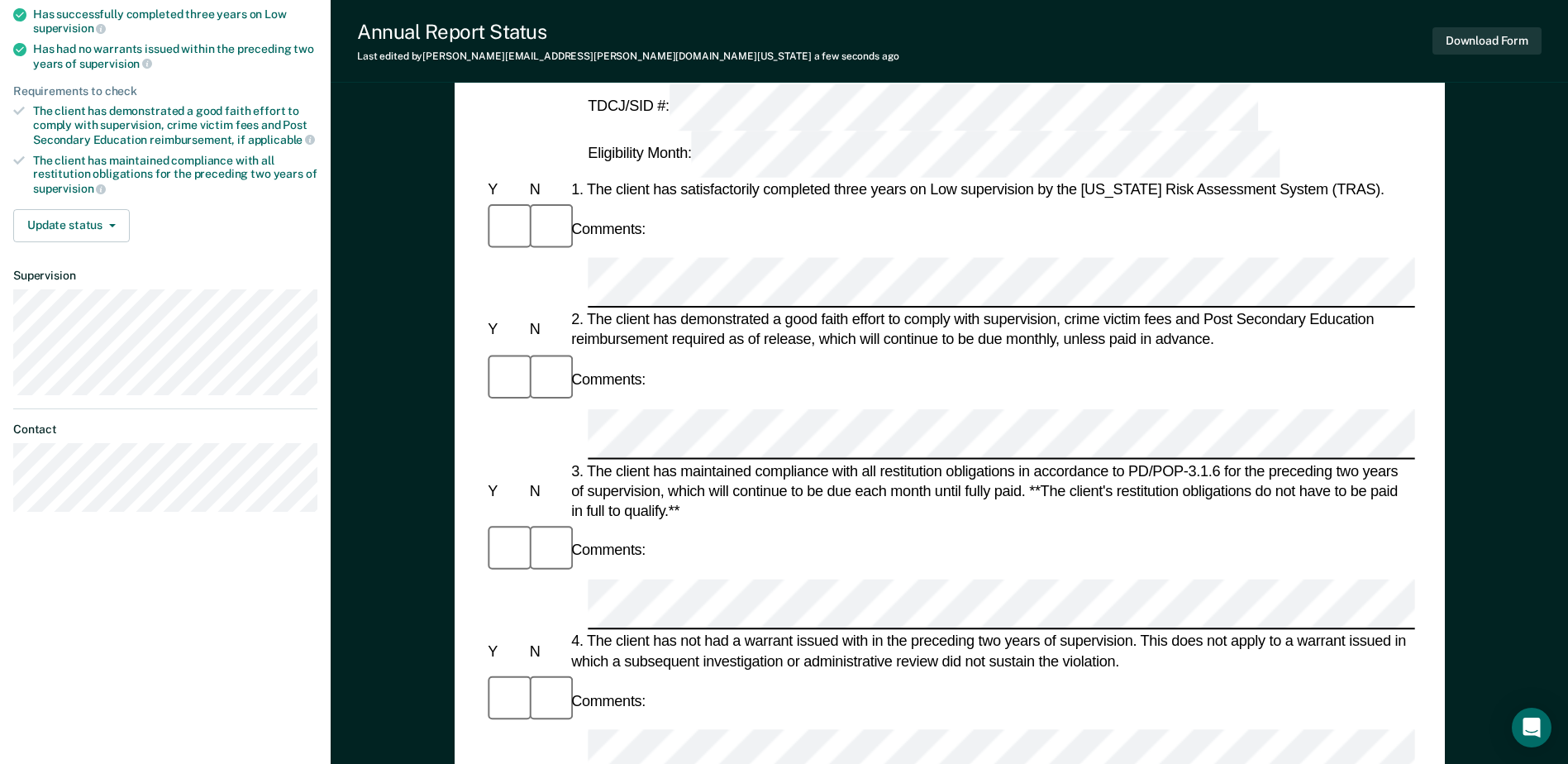
scroll to position [248, 0]
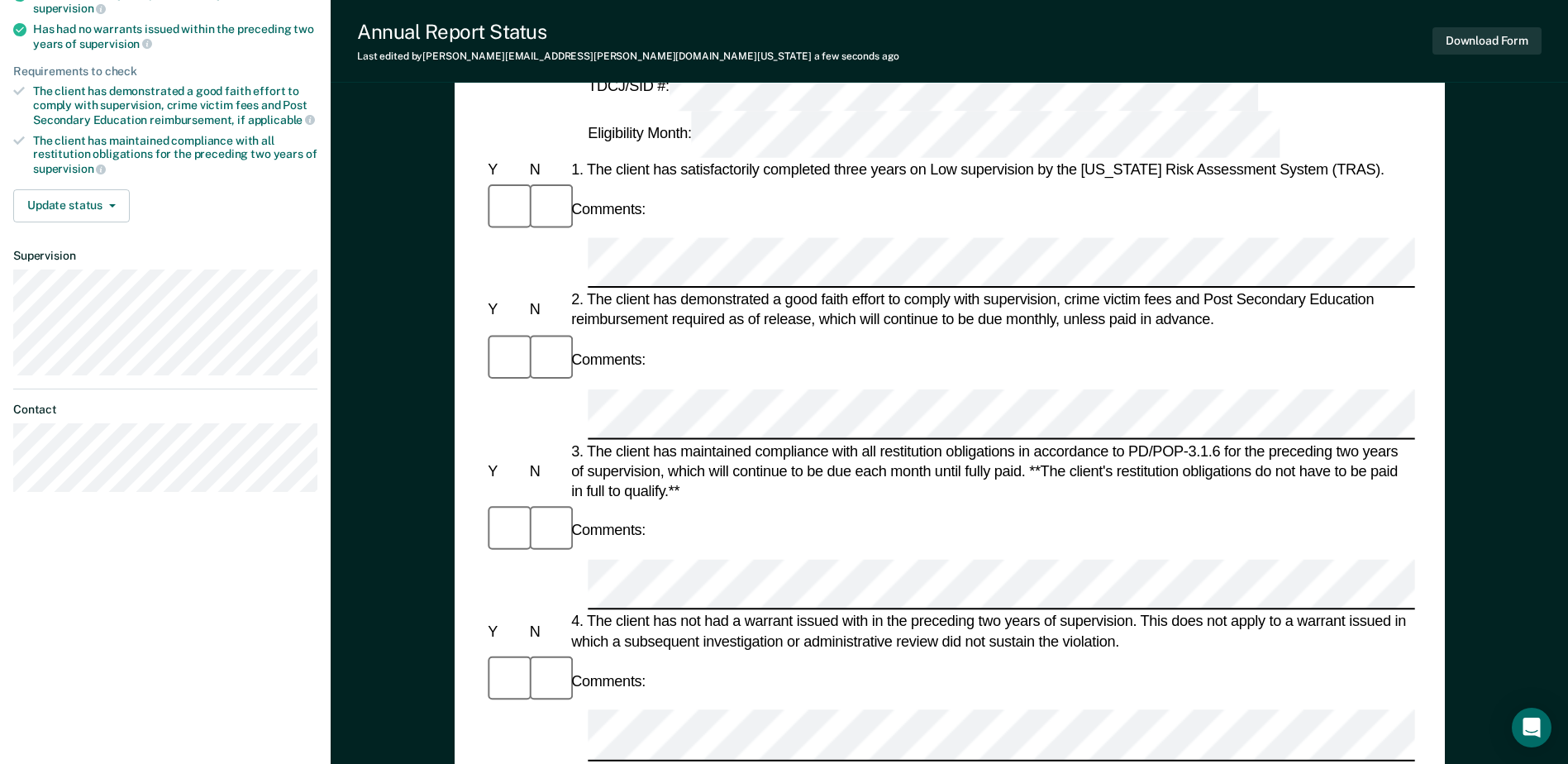
click at [595, 612] on div "4. The client has not had a warrant issued with in the preceding two years of s…" at bounding box center [991, 632] width 847 height 40
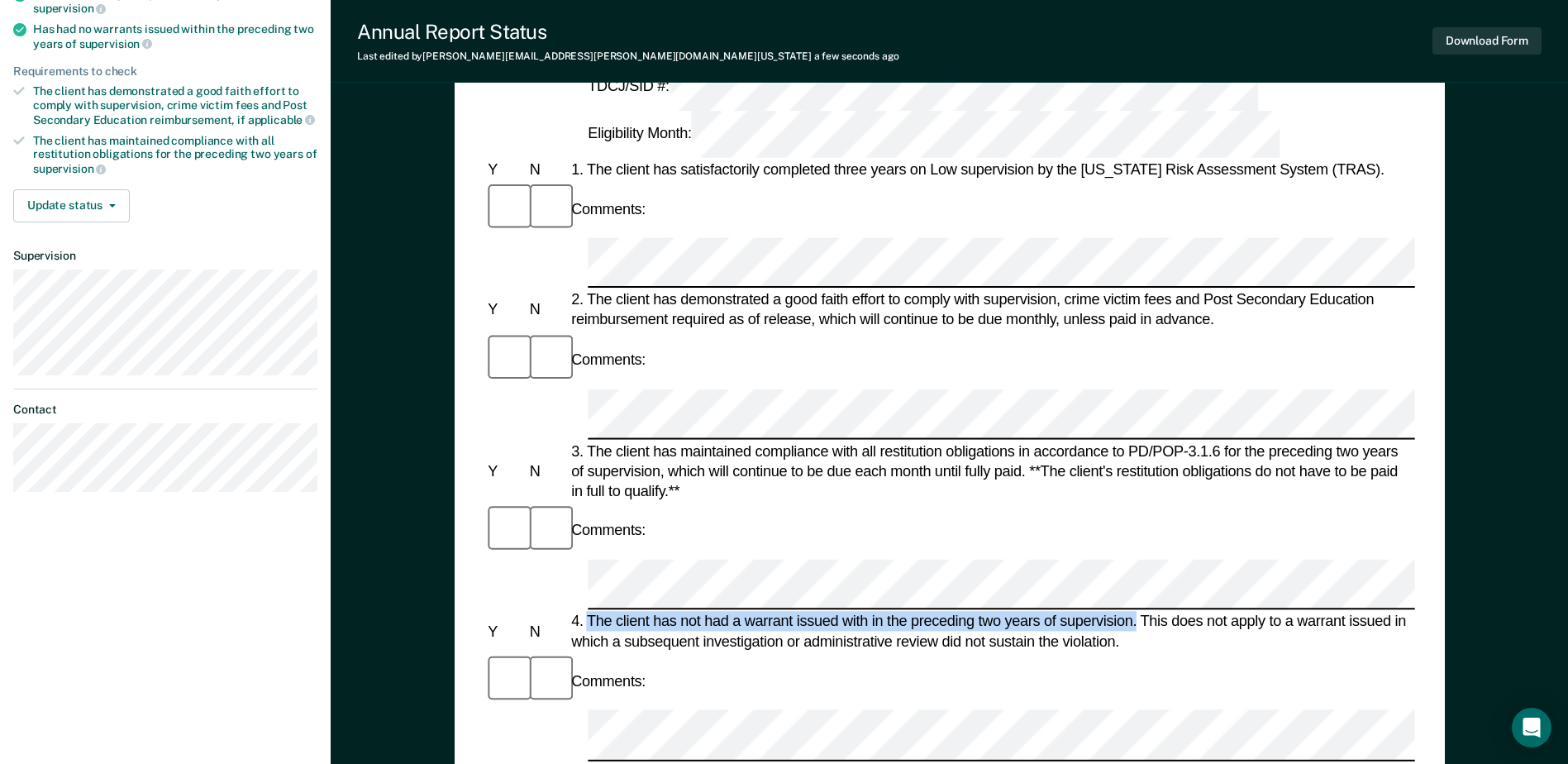
drag, startPoint x: 591, startPoint y: 355, endPoint x: 1137, endPoint y: 352, distance: 546.0
click at [1137, 612] on div "4. The client has not had a warrant issued with in the preceding two years of s…" at bounding box center [991, 632] width 847 height 40
drag, startPoint x: 1137, startPoint y: 352, endPoint x: 1084, endPoint y: 360, distance: 53.6
copy div "The client has not had a warrant issued with in the preceding two years of supe…"
